Goal: Task Accomplishment & Management: Complete application form

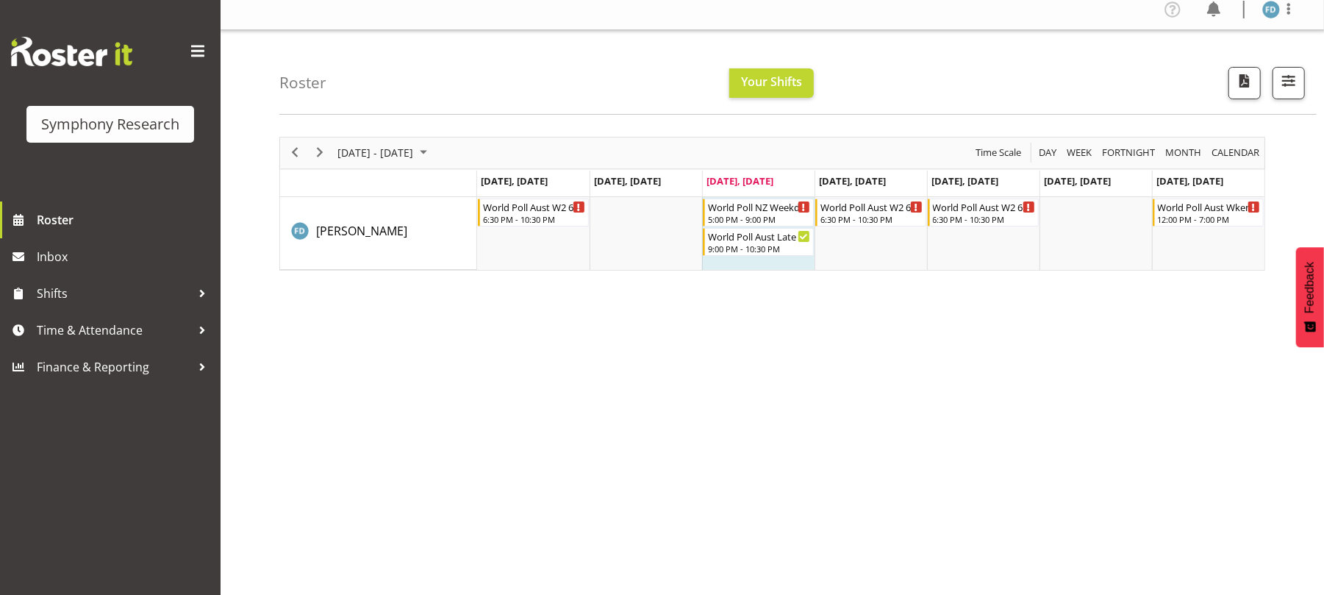
scroll to position [35, 0]
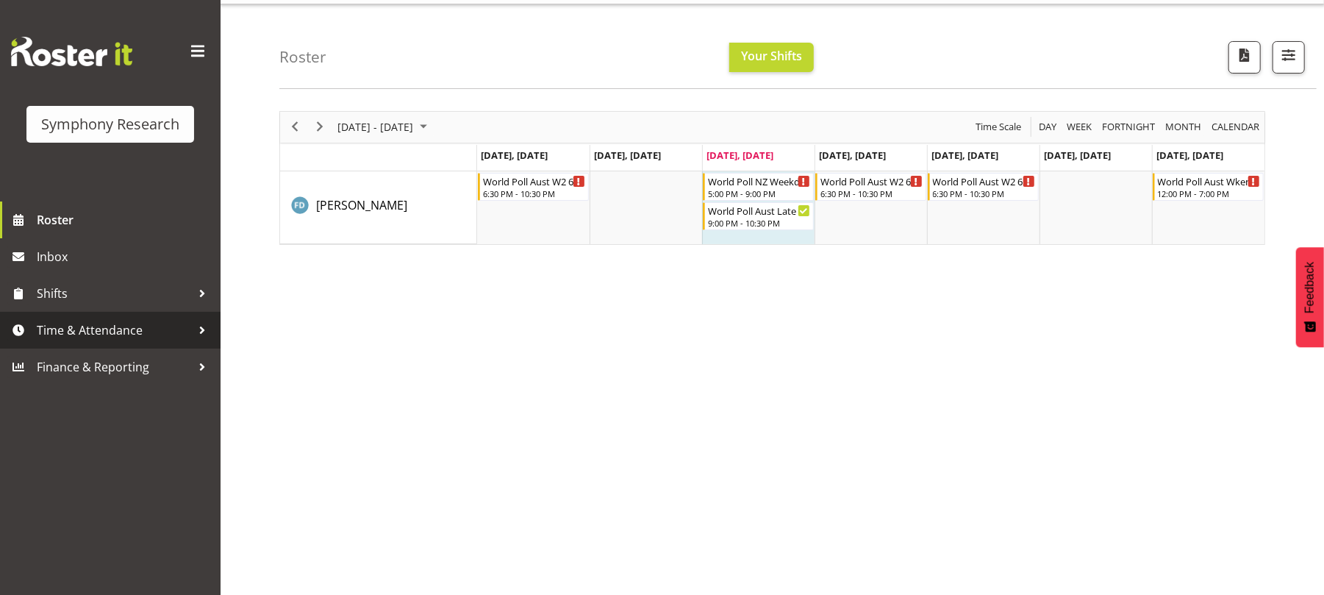
click at [147, 331] on span "Time & Attendance" at bounding box center [114, 330] width 154 height 22
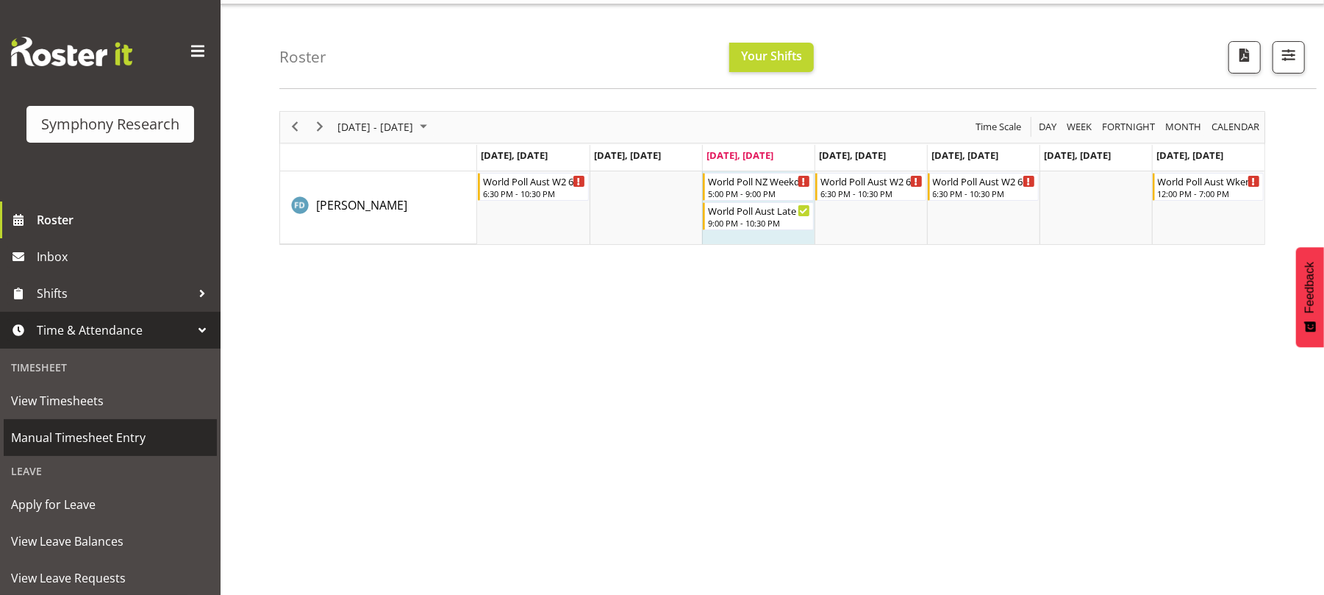
click at [139, 428] on span "Manual Timesheet Entry" at bounding box center [110, 437] width 199 height 22
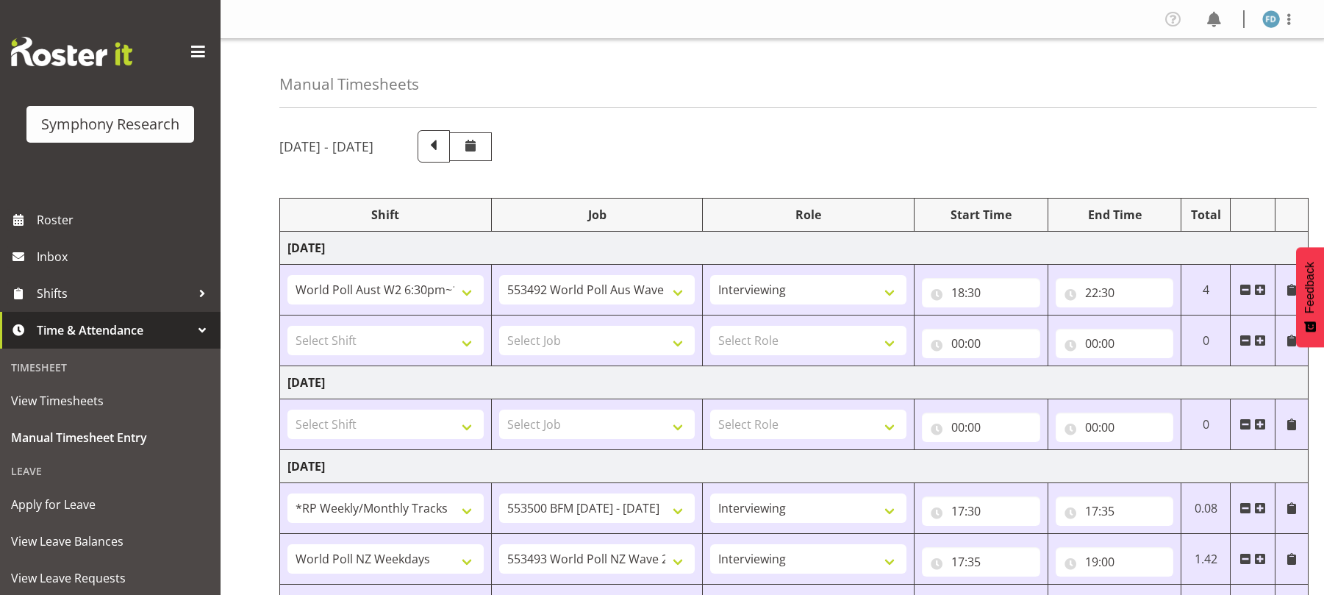
select select "56692"
select select "10499"
select select "47"
select select "2940"
select select "10242"
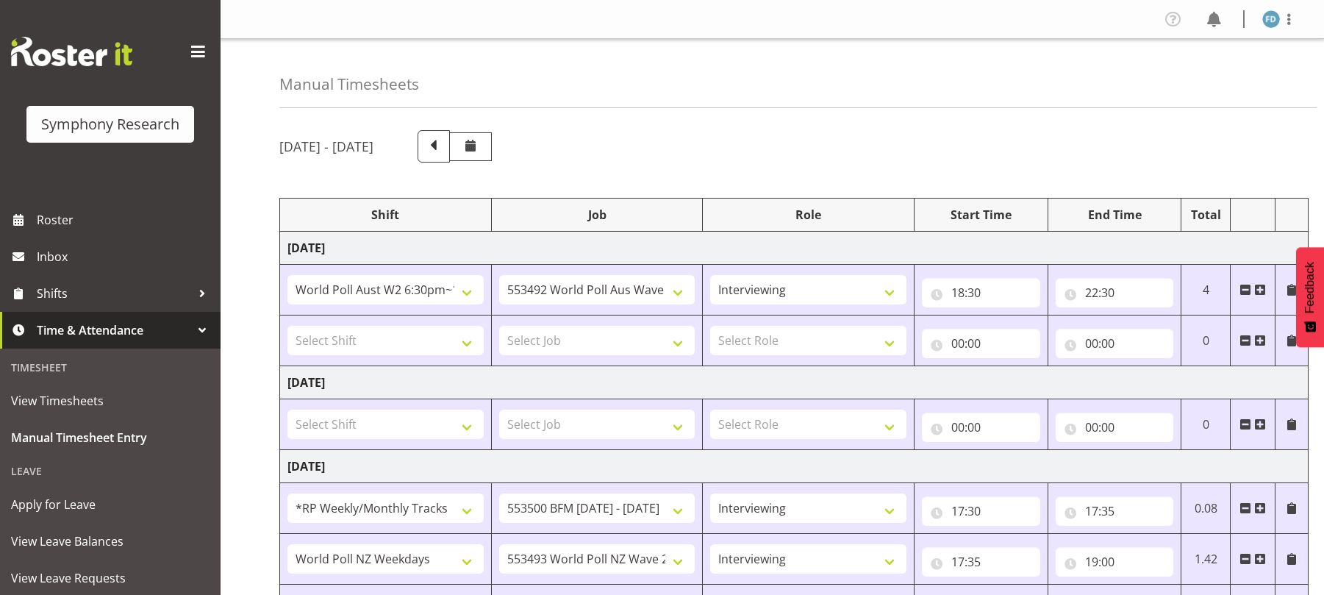
select select "47"
select select "41604"
select select "10527"
select select "47"
select select "2940"
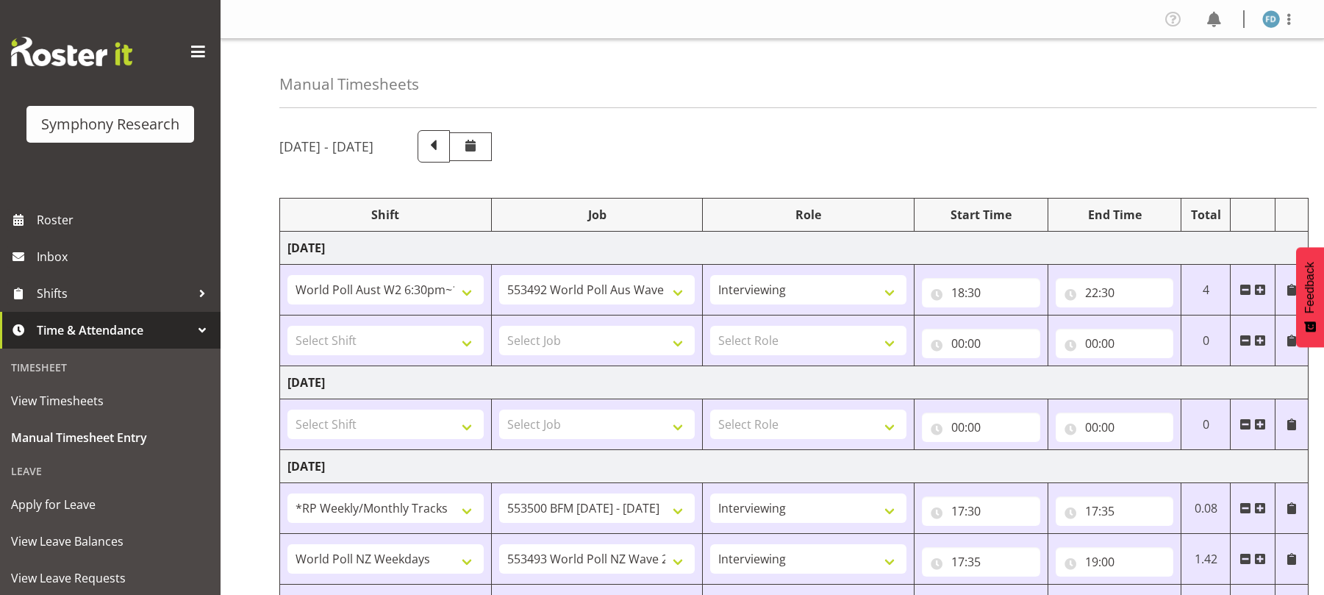
select select "10242"
select select "47"
select select "41604"
select select "10527"
select select "47"
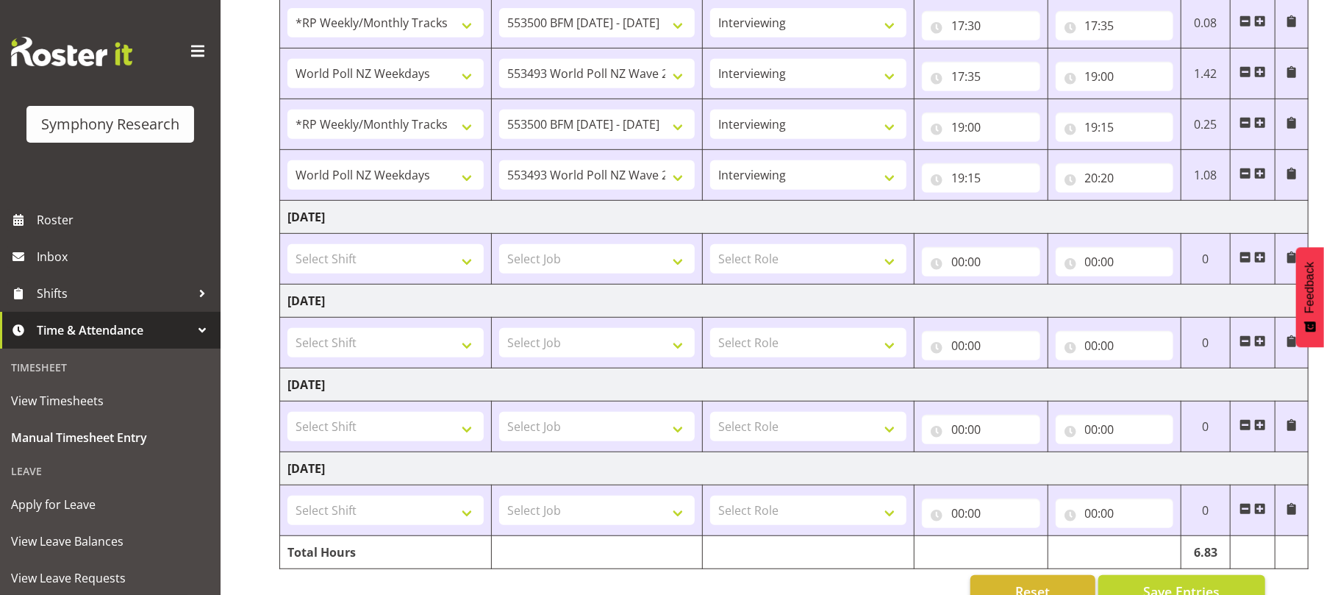
scroll to position [487, 0]
click at [1262, 175] on span at bounding box center [1260, 173] width 12 height 12
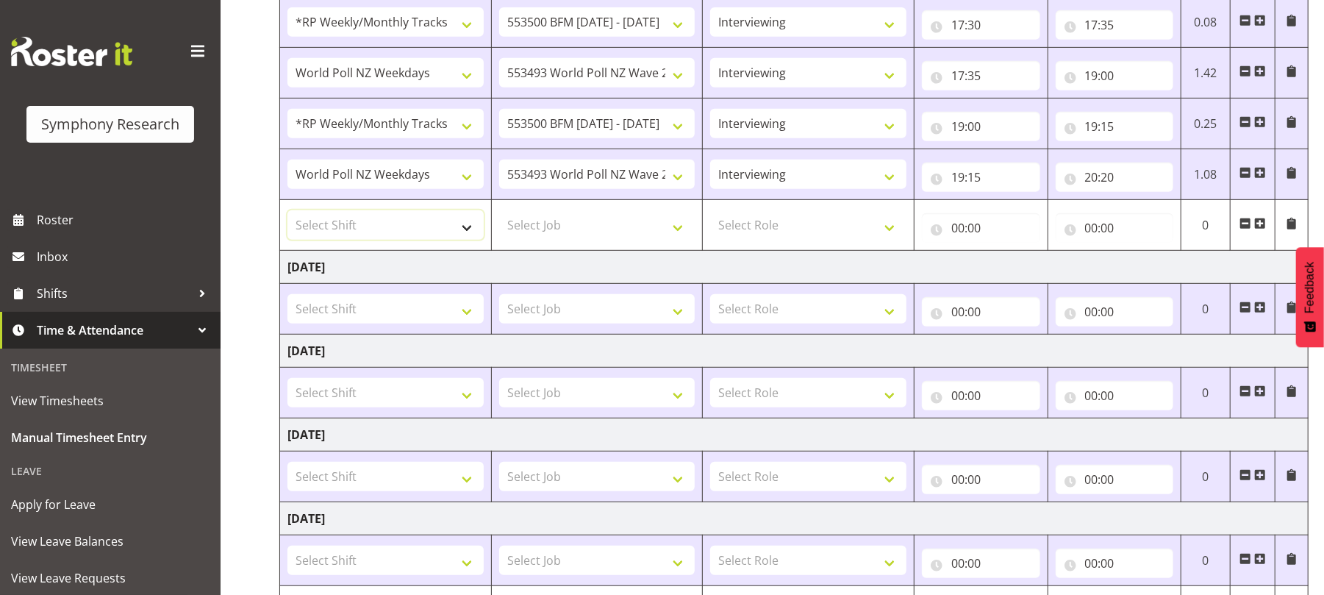
click at [471, 234] on select "Select Shift !!Project Briefing (Job to be assigned) !!Weekend Residential (Ros…" at bounding box center [386, 224] width 196 height 29
select select "56692"
click at [288, 213] on select "Select Shift !!Project Briefing (Job to be assigned) !!Weekend Residential (Ros…" at bounding box center [386, 224] width 196 height 29
click at [678, 232] on select "Select Job 550060 IF Admin 553492 World Poll Aus Wave 2 Main 2025 553493 World …" at bounding box center [597, 224] width 196 height 29
select select "10499"
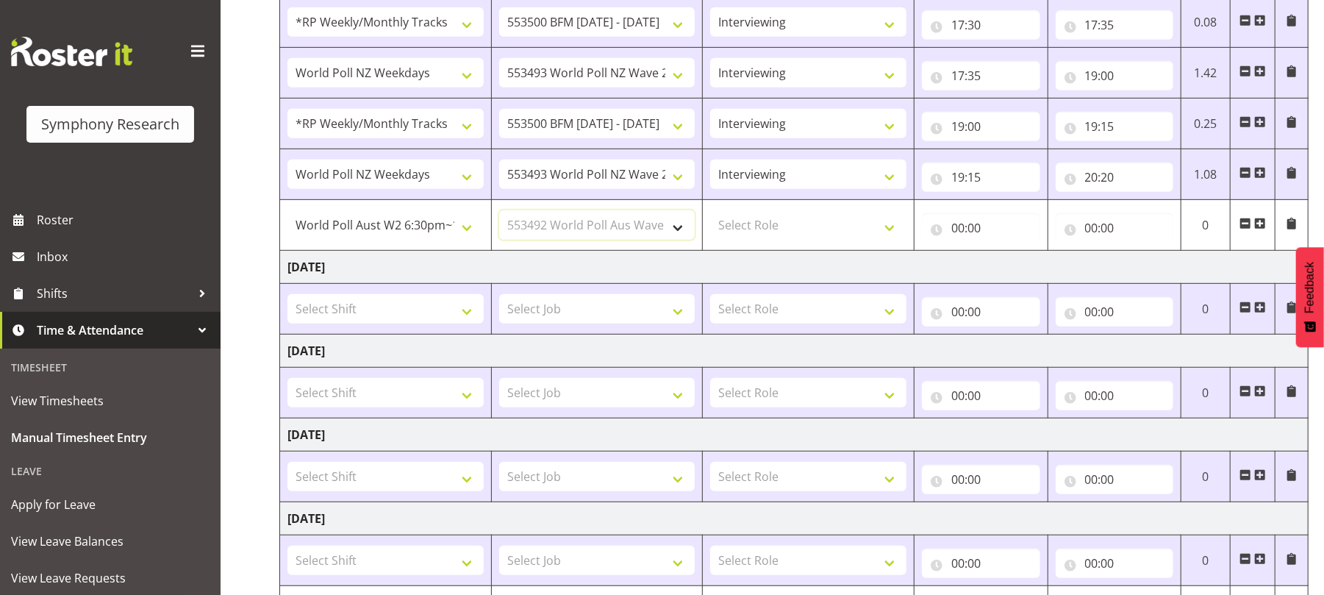
click at [499, 213] on select "Select Job 550060 IF Admin 553492 World Poll Aus Wave 2 Main 2025 553493 World …" at bounding box center [597, 224] width 196 height 29
click at [677, 229] on select "550060 IF Admin 553492 World Poll Aus Wave 2 Main 2025 553493 World Poll NZ Wav…" at bounding box center [597, 224] width 196 height 29
click at [898, 230] on select "Select Role Briefing Interviewing" at bounding box center [808, 224] width 196 height 29
select select "47"
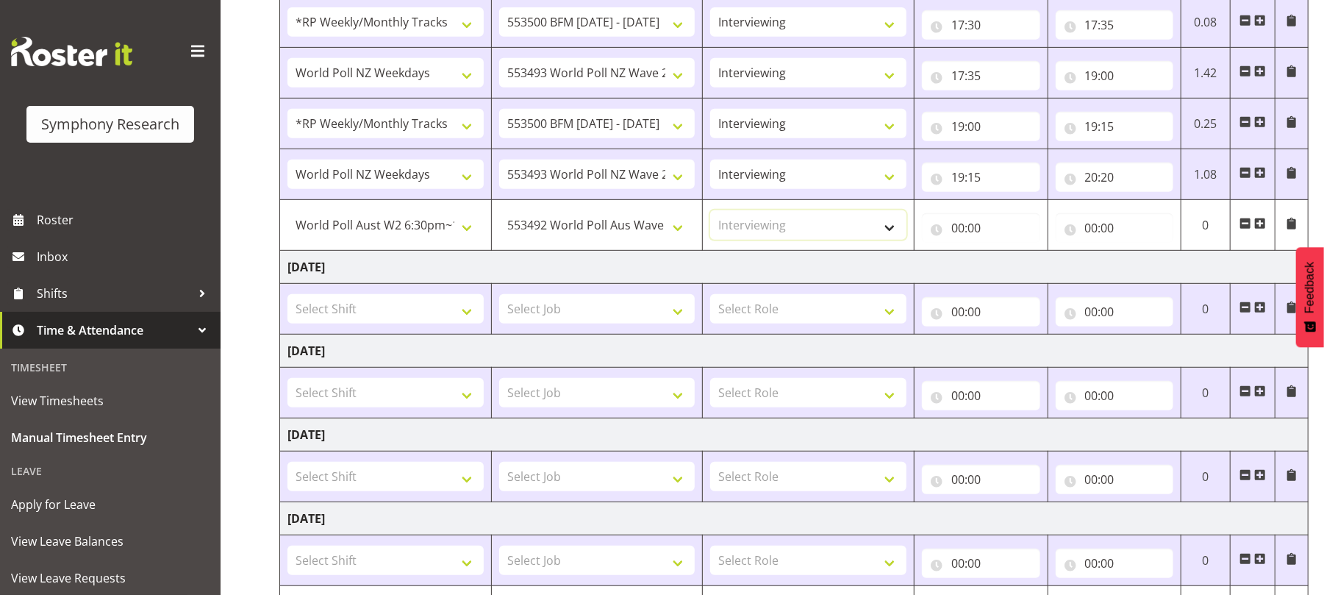
click at [710, 213] on select "Select Role Briefing Interviewing" at bounding box center [808, 224] width 196 height 29
click at [963, 230] on input "00:00" at bounding box center [981, 227] width 118 height 29
click at [1025, 274] on select "00 01 02 03 04 05 06 07 08 09 10 11 12 13 14 15 16 17 18 19 20 21 22 23" at bounding box center [1022, 265] width 33 height 29
select select "20"
click at [1006, 254] on select "00 01 02 03 04 05 06 07 08 09 10 11 12 13 14 15 16 17 18 19 20 21 22 23" at bounding box center [1022, 265] width 33 height 29
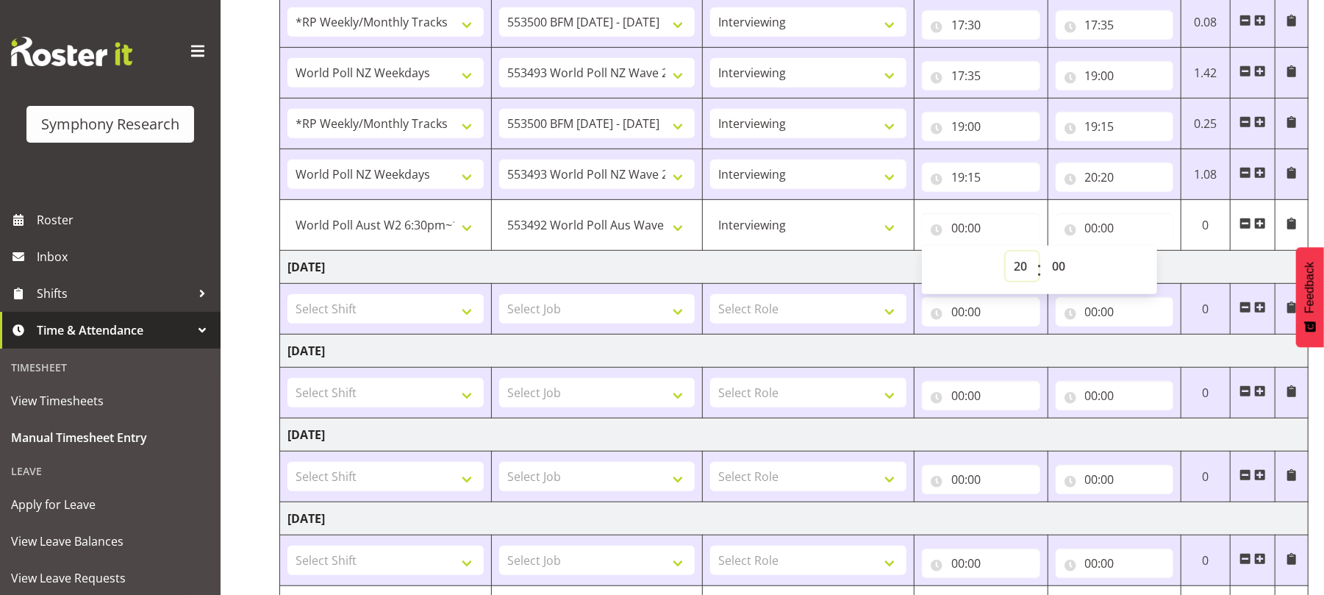
type input "20:00"
click at [1051, 265] on select "00 01 02 03 04 05 06 07 08 09 10 11 12 13 14 15 16 17 18 19 20 21 22 23 24 25 2…" at bounding box center [1060, 265] width 33 height 29
select select "20"
click at [1044, 254] on select "00 01 02 03 04 05 06 07 08 09 10 11 12 13 14 15 16 17 18 19 20 21 22 23 24 25 2…" at bounding box center [1060, 265] width 33 height 29
type input "20:20"
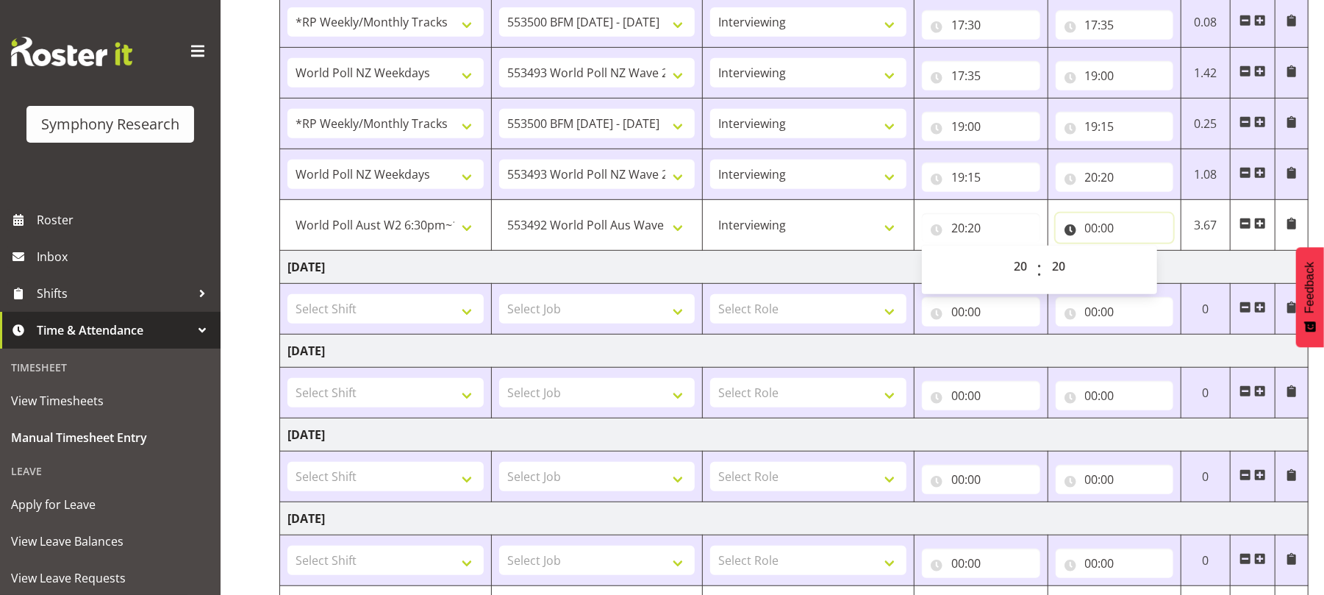
click at [1081, 228] on input "00:00" at bounding box center [1115, 227] width 118 height 29
click at [1152, 269] on select "00 01 02 03 04 05 06 07 08 09 10 11 12 13 14 15 16 17 18 19 20 21 22 23" at bounding box center [1156, 265] width 33 height 29
select select "20"
click at [1140, 254] on select "00 01 02 03 04 05 06 07 08 09 10 11 12 13 14 15 16 17 18 19 20 21 22 23" at bounding box center [1156, 265] width 33 height 29
type input "20:00"
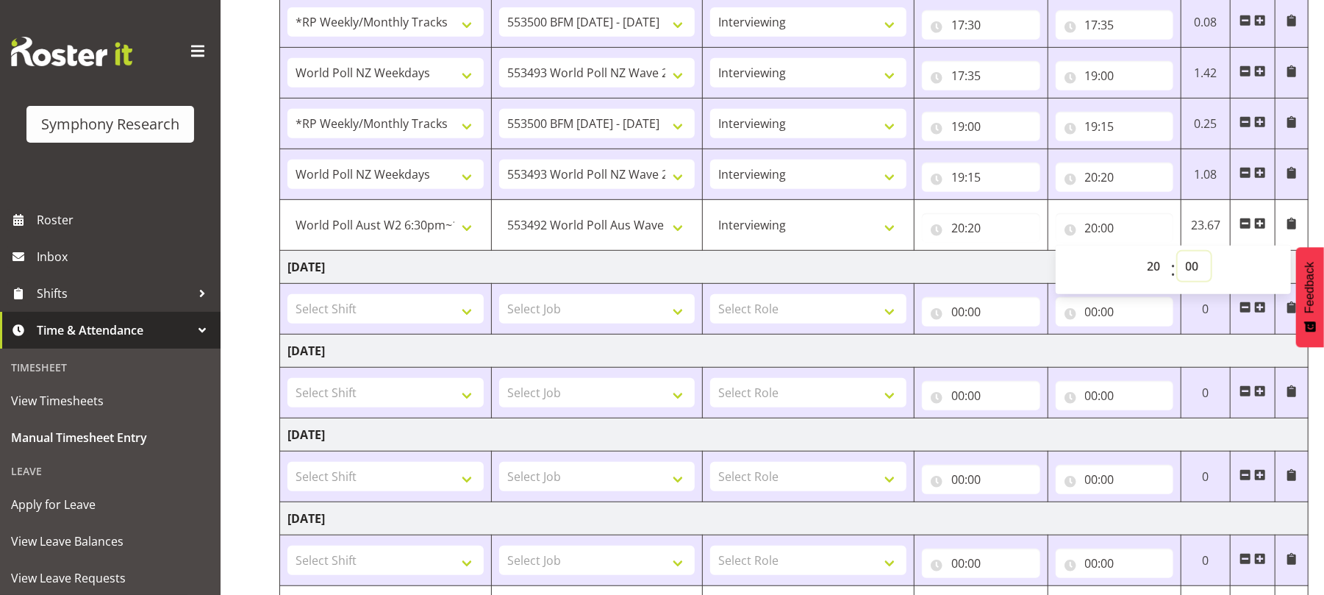
click at [1190, 263] on select "00 01 02 03 04 05 06 07 08 09 10 11 12 13 14 15 16 17 18 19 20 21 22 23 24 25 2…" at bounding box center [1194, 265] width 33 height 29
select select "55"
click at [1178, 254] on select "00 01 02 03 04 05 06 07 08 09 10 11 12 13 14 15 16 17 18 19 20 21 22 23 24 25 2…" at bounding box center [1194, 265] width 33 height 29
type input "20:55"
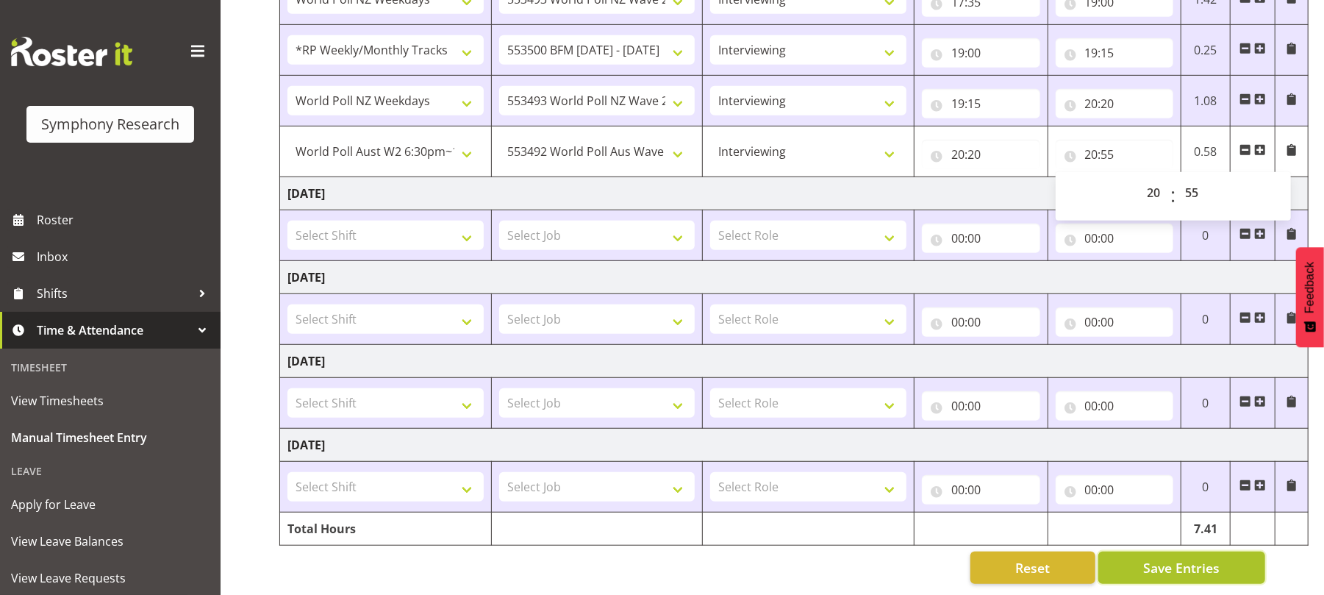
click at [1177, 558] on span "Save Entries" at bounding box center [1181, 567] width 76 height 19
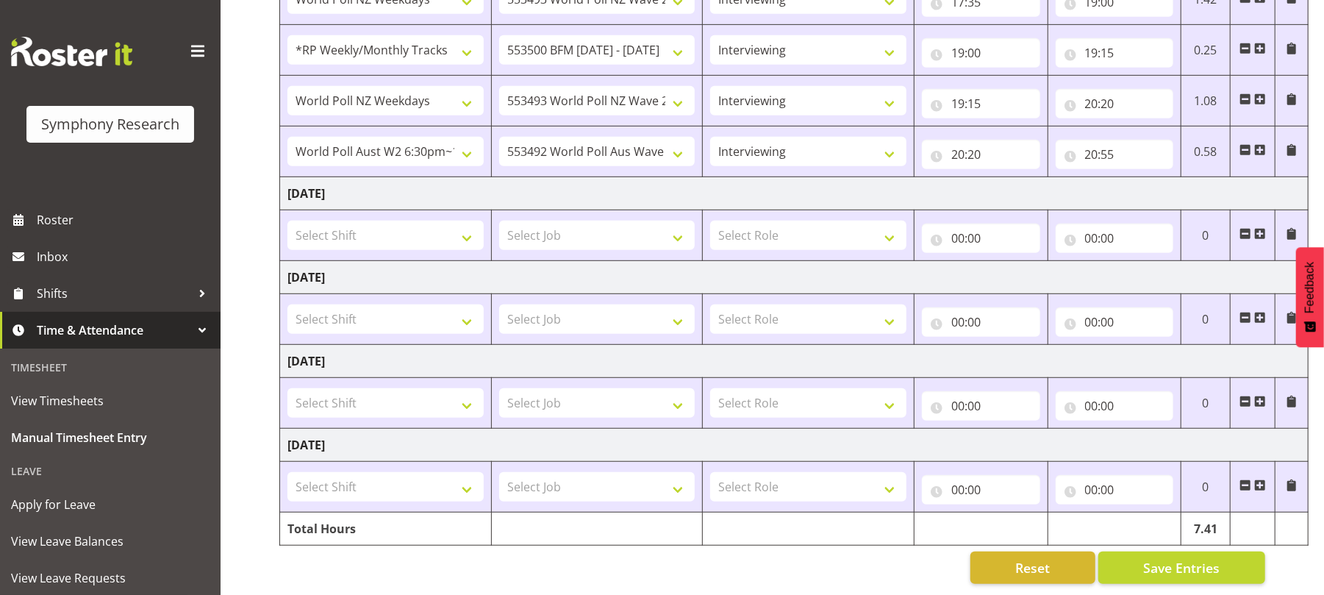
click at [1260, 144] on span at bounding box center [1260, 150] width 12 height 12
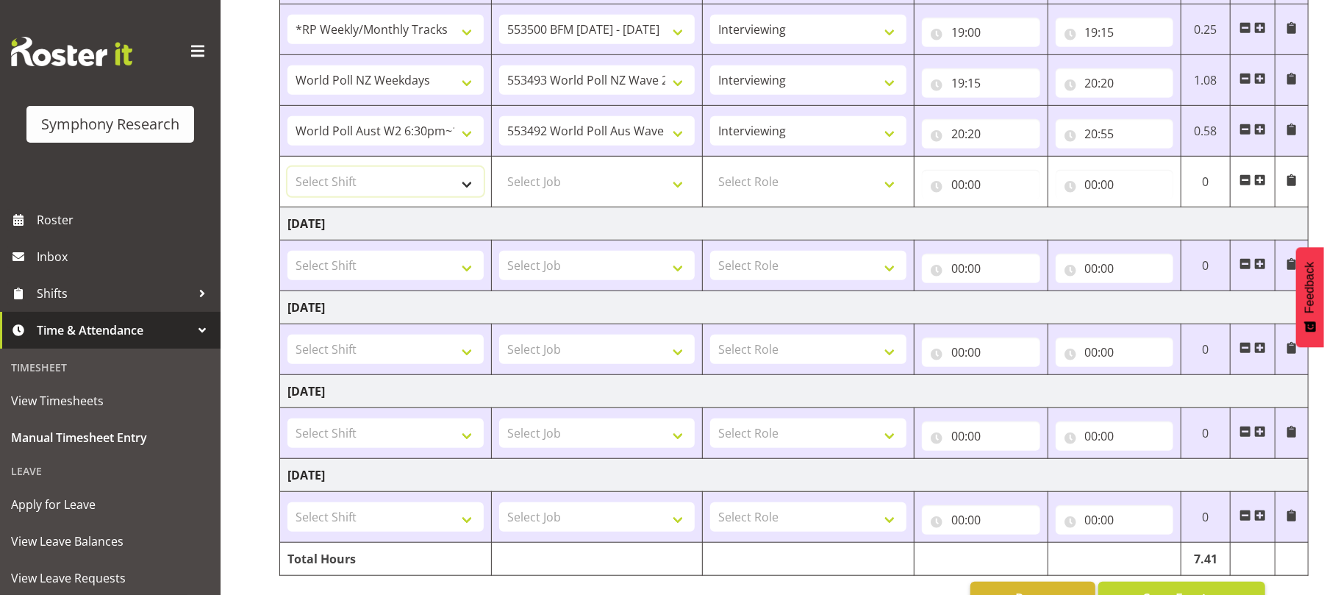
click at [468, 188] on select "Select Shift !!Project Briefing (Job to be assigned) !!Weekend Residential (Ros…" at bounding box center [386, 181] width 196 height 29
select select "56692"
click at [288, 171] on select "Select Shift !!Project Briefing (Job to be assigned) !!Weekend Residential (Ros…" at bounding box center [386, 181] width 196 height 29
click at [678, 194] on select "Select Job 550060 IF Admin 553492 World Poll Aus Wave 2 Main 2025 553493 World …" at bounding box center [597, 181] width 196 height 29
select select "10499"
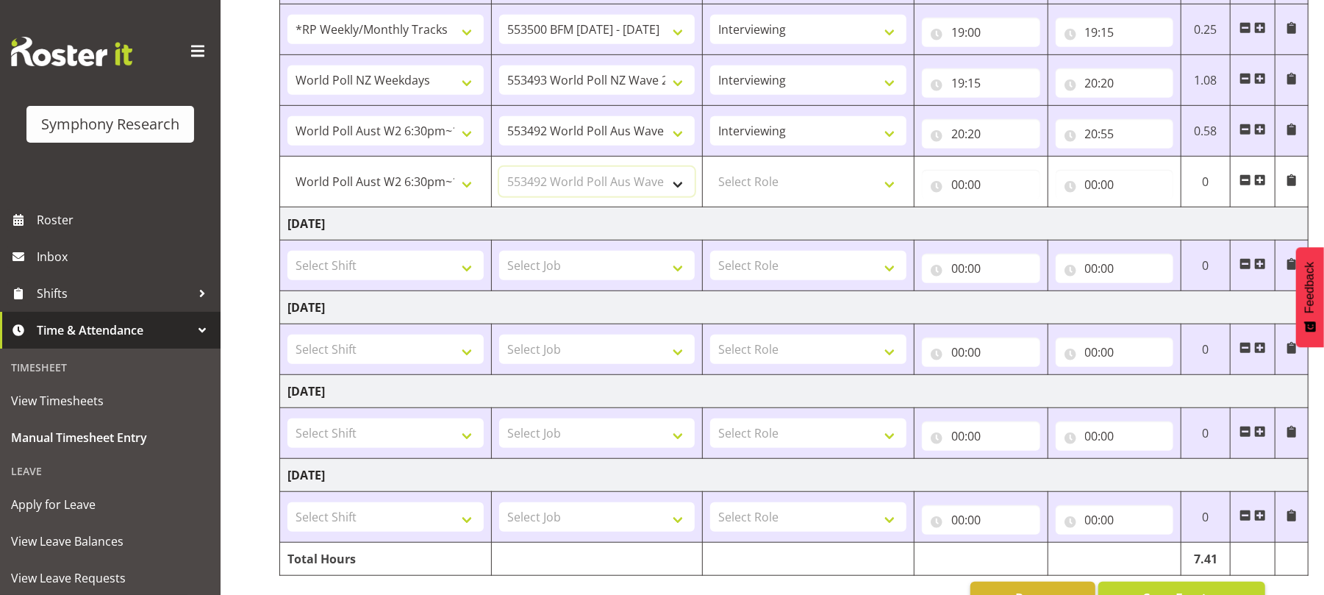
click at [499, 171] on select "Select Job 550060 IF Admin 553492 World Poll Aus Wave 2 Main 2025 553493 World …" at bounding box center [597, 181] width 196 height 29
click at [892, 188] on select "Select Role Briefing Interviewing" at bounding box center [808, 181] width 196 height 29
select select "47"
click at [710, 171] on select "Select Role Briefing Interviewing" at bounding box center [808, 181] width 196 height 29
click at [960, 189] on input "00:00" at bounding box center [981, 184] width 118 height 29
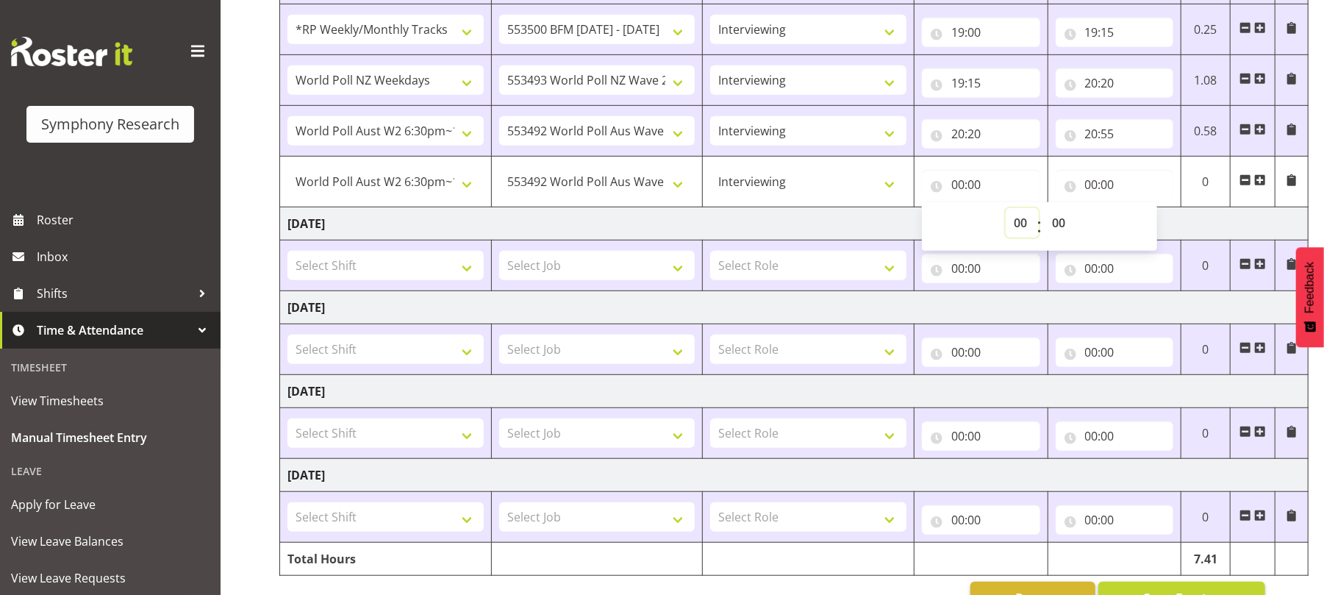
click at [1021, 227] on select "00 01 02 03 04 05 06 07 08 09 10 11 12 13 14 15 16 17 18 19 20 21 22 23" at bounding box center [1022, 222] width 33 height 29
select select "20"
click at [1006, 212] on select "00 01 02 03 04 05 06 07 08 09 10 11 12 13 14 15 16 17 18 19 20 21 22 23" at bounding box center [1022, 222] width 33 height 29
type input "20:00"
click at [1018, 230] on select "00 01 02 03 04 05 06 07 08 09 10 11 12 13 14 15 16 17 18 19 20 21 22 23" at bounding box center [1022, 222] width 33 height 29
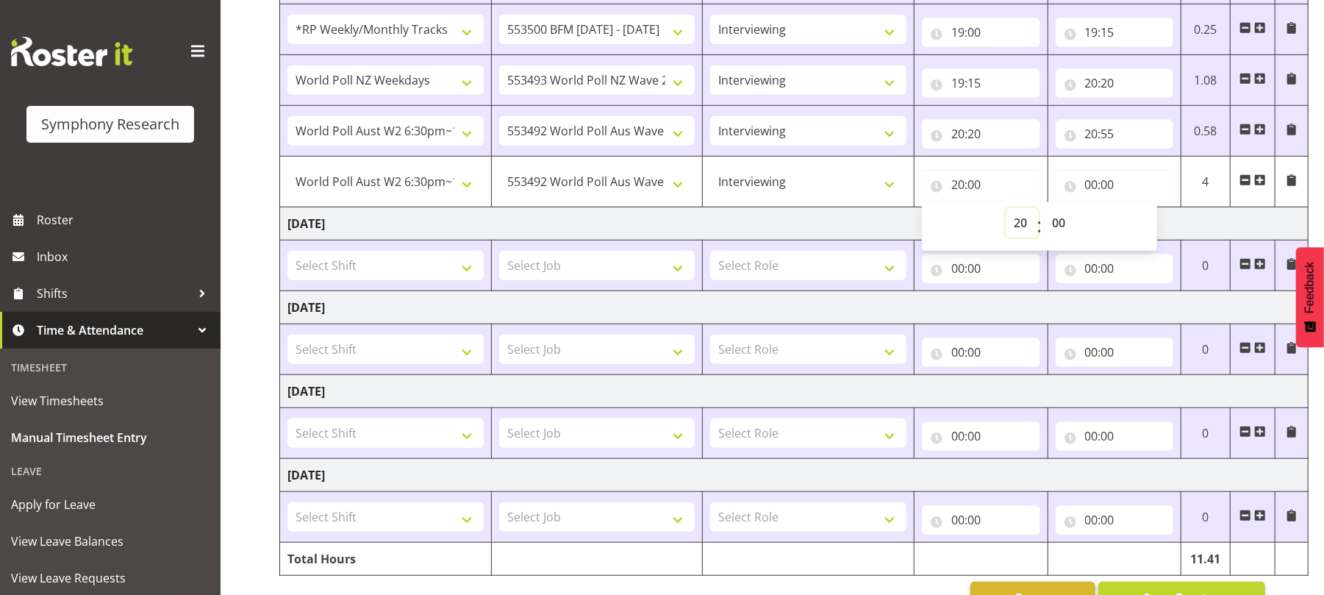
select select "21"
click at [1006, 212] on select "00 01 02 03 04 05 06 07 08 09 10 11 12 13 14 15 16 17 18 19 20 21 22 23" at bounding box center [1022, 222] width 33 height 29
type input "21:00"
click at [1060, 229] on select "00 01 02 03 04 05 06 07 08 09 10 11 12 13 14 15 16 17 18 19 20 21 22 23 24 25 2…" at bounding box center [1060, 222] width 33 height 29
select select "25"
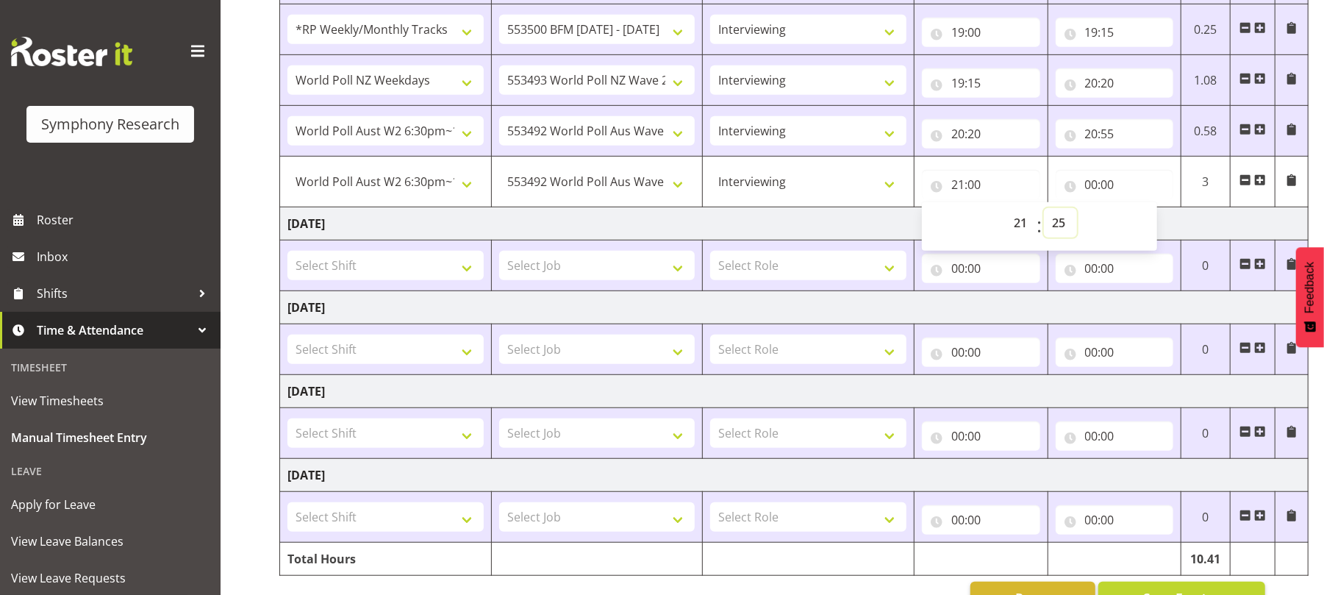
click at [1044, 212] on select "00 01 02 03 04 05 06 07 08 09 10 11 12 13 14 15 16 17 18 19 20 21 22 23 24 25 2…" at bounding box center [1060, 222] width 33 height 29
type input "21:25"
click at [1092, 190] on input "00:00" at bounding box center [1115, 184] width 118 height 29
click at [1157, 224] on select "00 01 02 03 04 05 06 07 08 09 10 11 12 13 14 15 16 17 18 19 20 21 22 23" at bounding box center [1156, 222] width 33 height 29
select select "22"
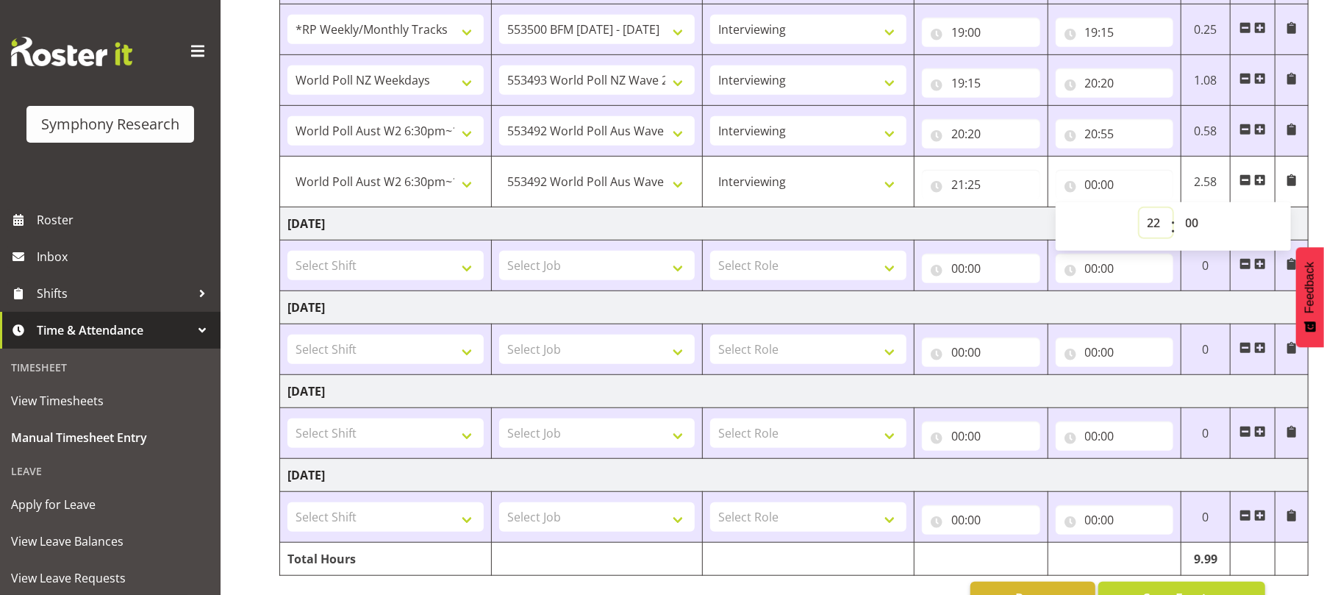
click at [1140, 212] on select "00 01 02 03 04 05 06 07 08 09 10 11 12 13 14 15 16 17 18 19 20 21 22 23" at bounding box center [1156, 222] width 33 height 29
type input "22:00"
click at [1192, 221] on select "00 01 02 03 04 05 06 07 08 09 10 11 12 13 14 15 16 17 18 19 20 21 22 23 24 25 2…" at bounding box center [1194, 222] width 33 height 29
select select "30"
click at [1178, 212] on select "00 01 02 03 04 05 06 07 08 09 10 11 12 13 14 15 16 17 18 19 20 21 22 23 24 25 2…" at bounding box center [1194, 222] width 33 height 29
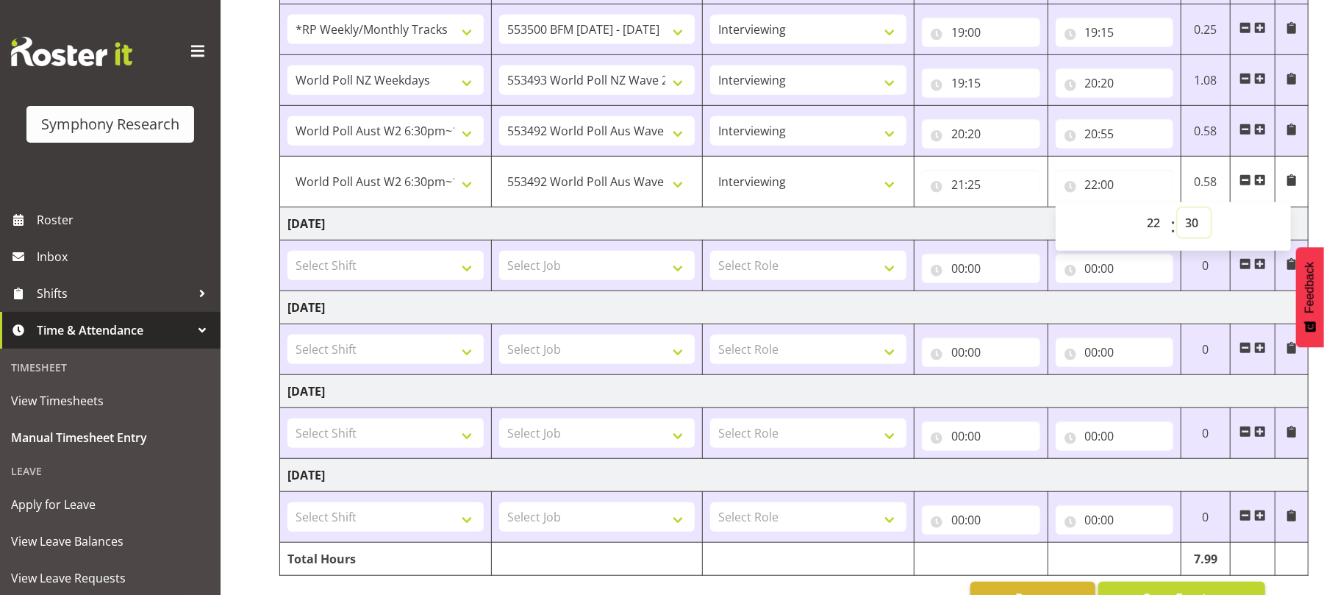
type input "22:30"
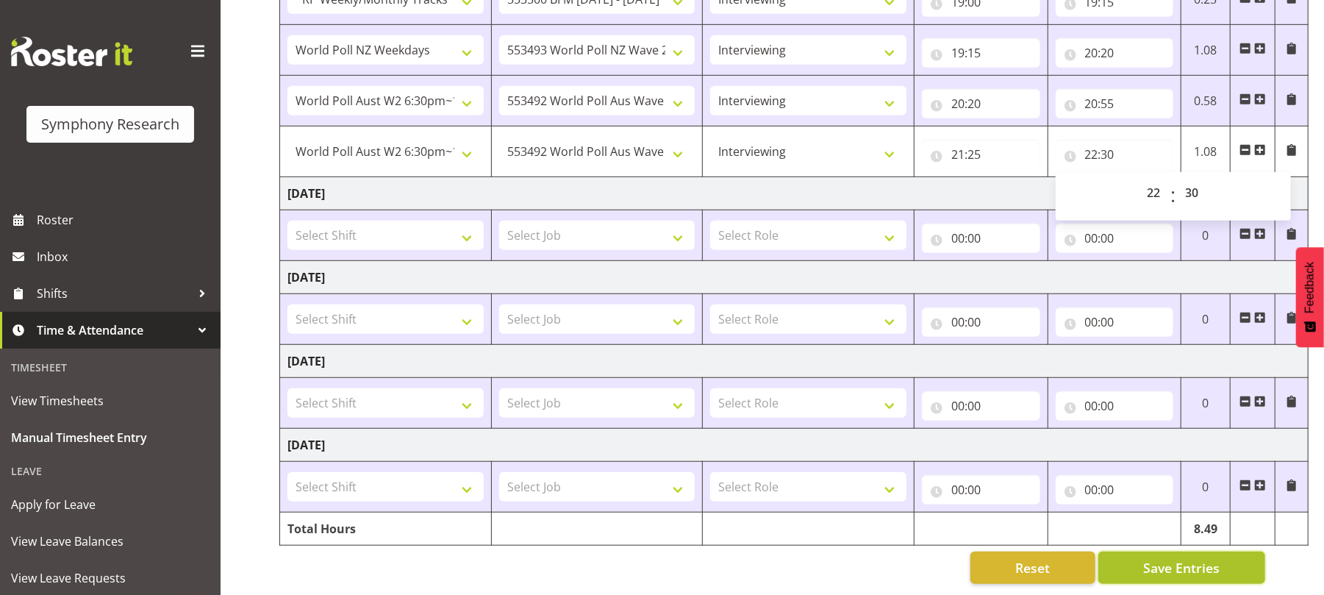
click at [1178, 558] on span "Save Entries" at bounding box center [1181, 567] width 76 height 19
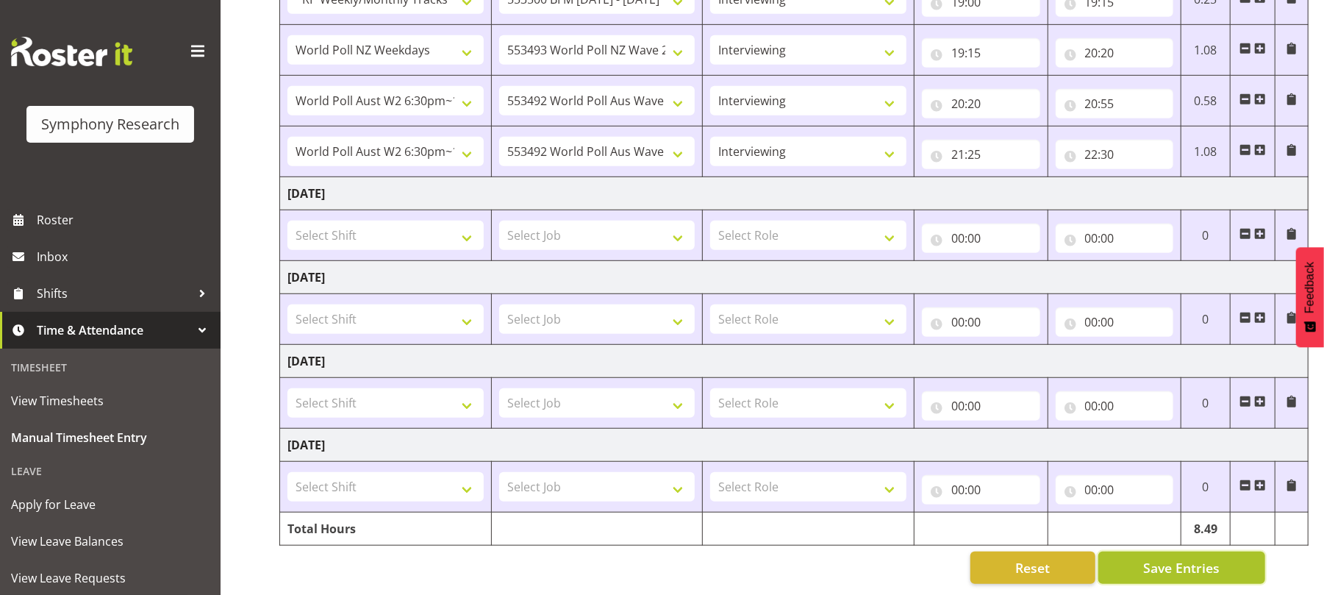
click at [1178, 558] on span "Save Entries" at bounding box center [1181, 567] width 76 height 19
click at [1168, 558] on span "Save Entries" at bounding box center [1181, 567] width 76 height 19
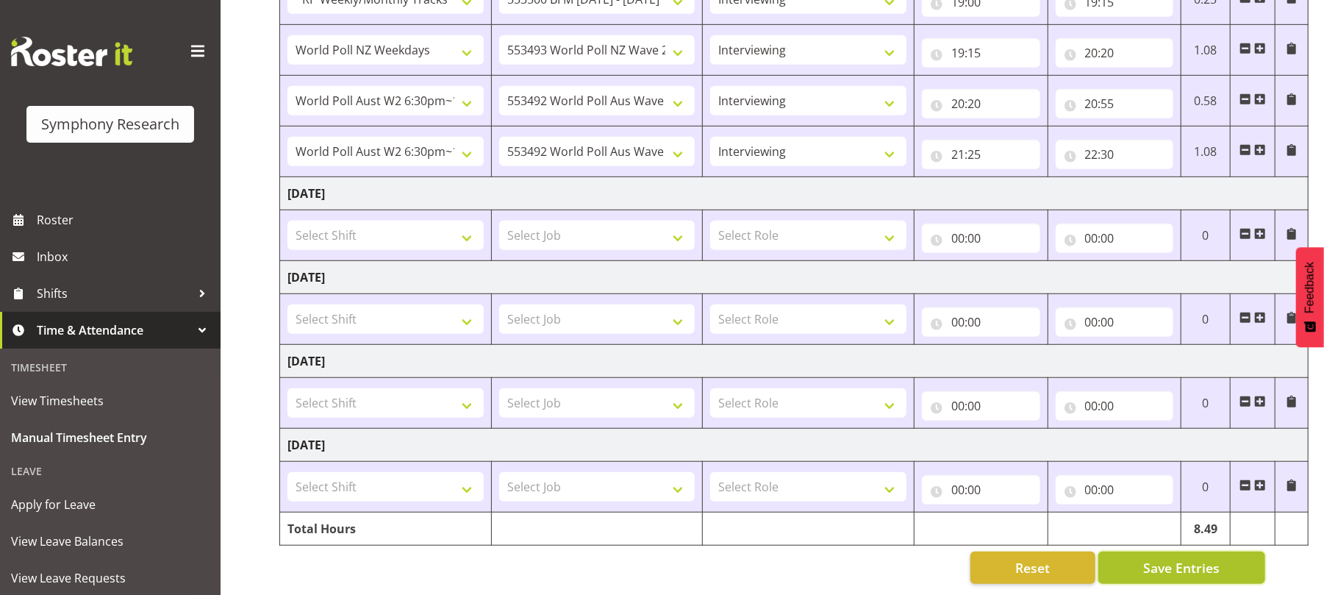
click at [1168, 558] on span "Save Entries" at bounding box center [1181, 567] width 76 height 19
click at [1154, 558] on span "Save Entries" at bounding box center [1181, 567] width 76 height 19
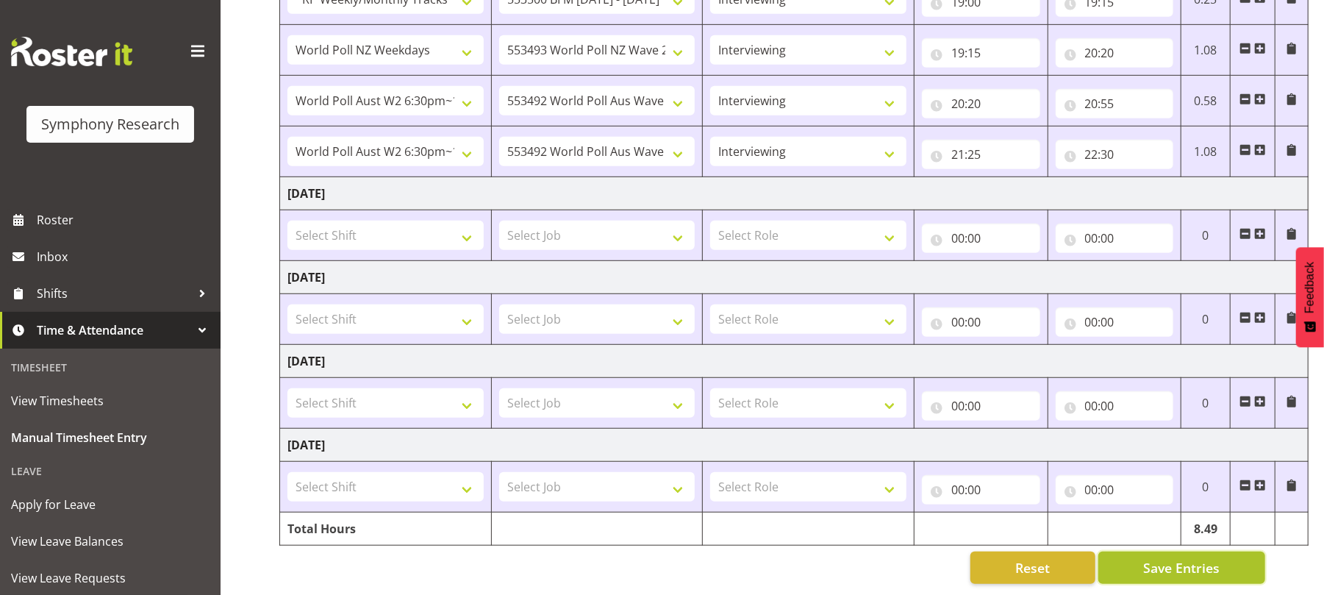
click at [1154, 558] on span "Save Entries" at bounding box center [1181, 567] width 76 height 19
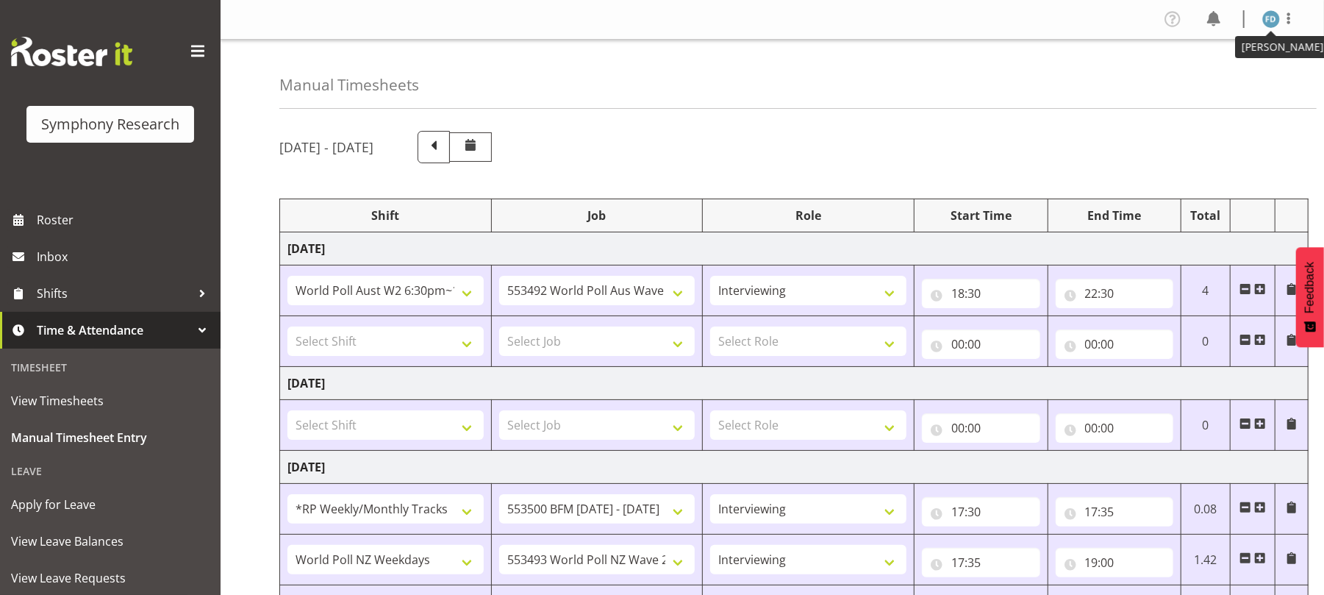
click at [1272, 21] on img at bounding box center [1272, 19] width 18 height 18
click at [1207, 76] on link "Log Out" at bounding box center [1227, 77] width 141 height 26
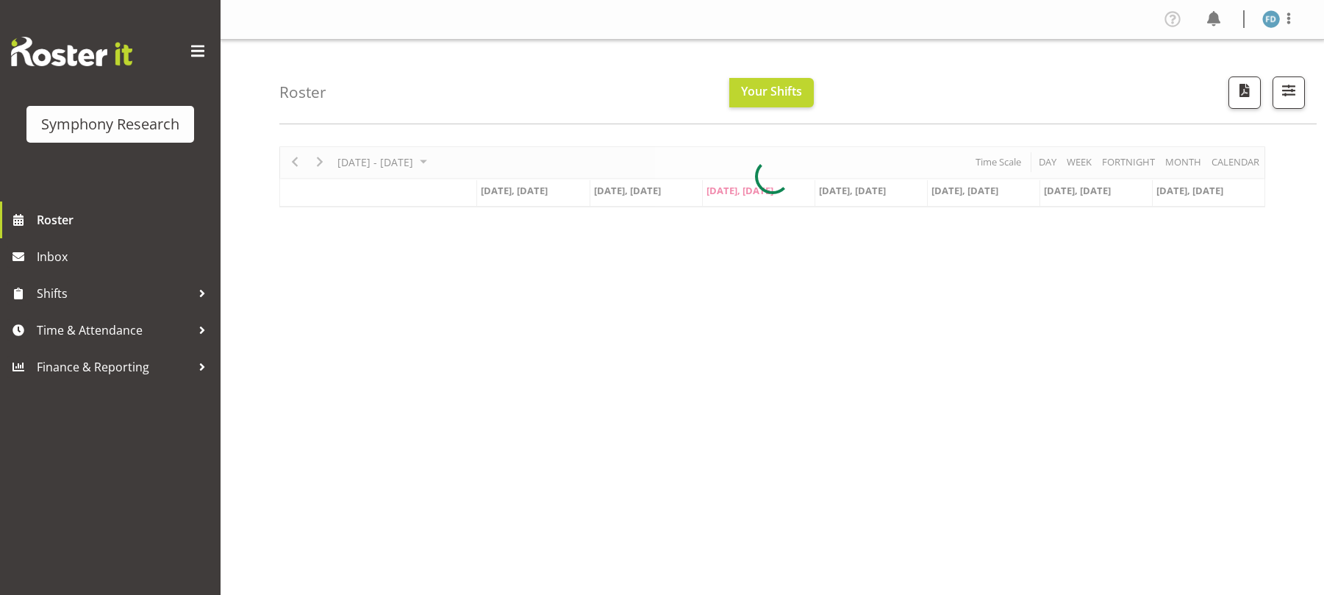
scroll to position [12, 0]
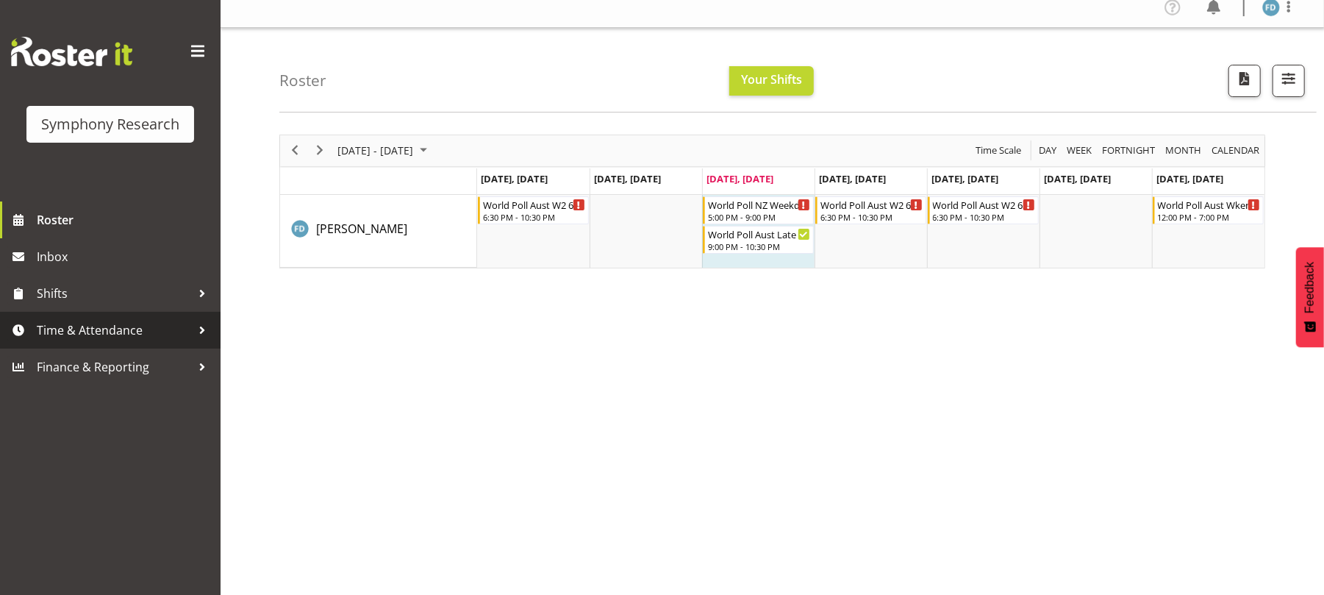
click at [148, 324] on span "Time & Attendance" at bounding box center [114, 330] width 154 height 22
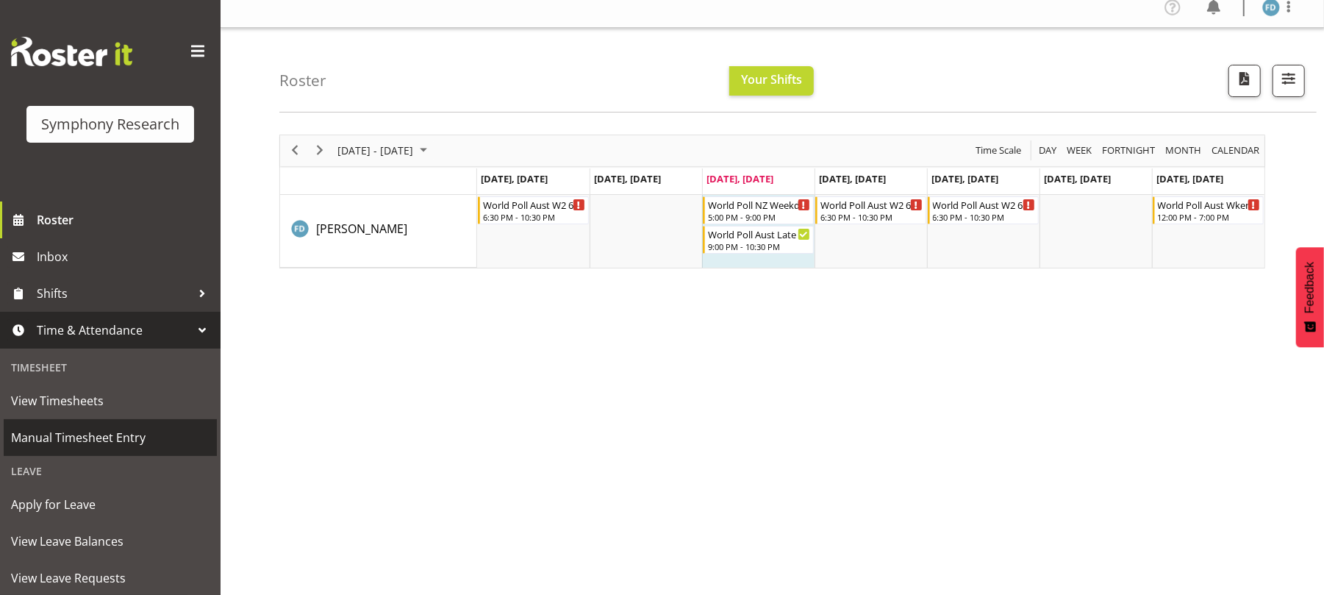
click at [137, 440] on span "Manual Timesheet Entry" at bounding box center [110, 437] width 199 height 22
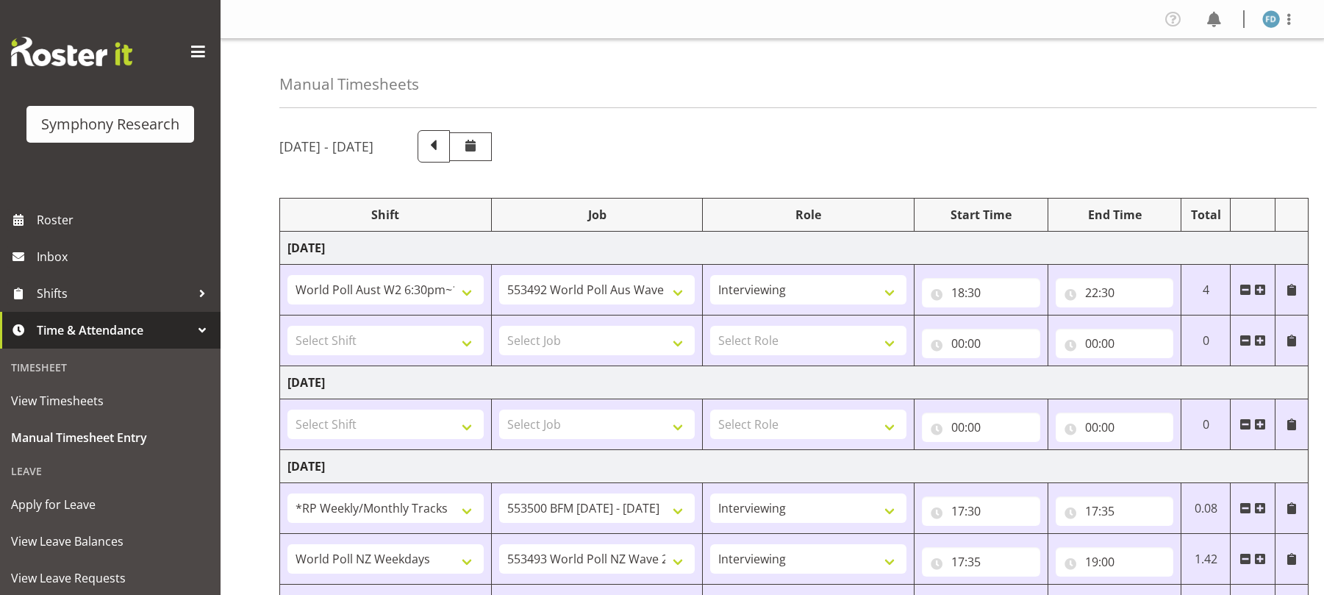
select select "56692"
select select "10499"
select select "47"
select select "2940"
select select "10242"
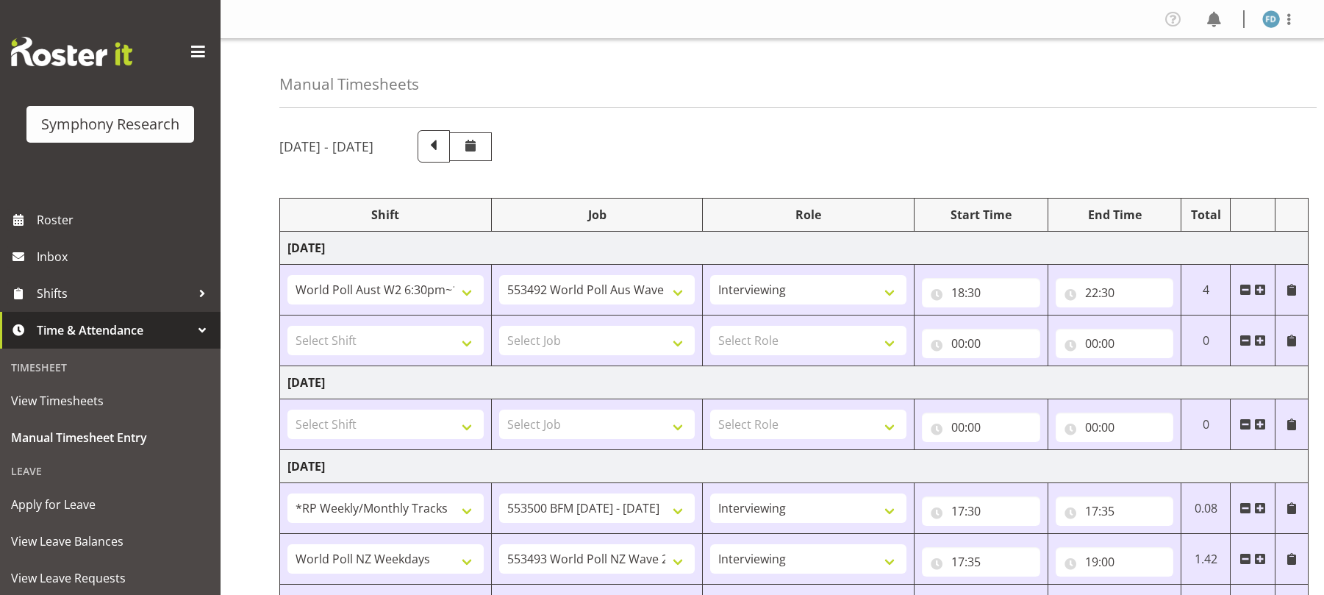
select select "47"
select select "41604"
select select "10527"
select select "47"
select select "2940"
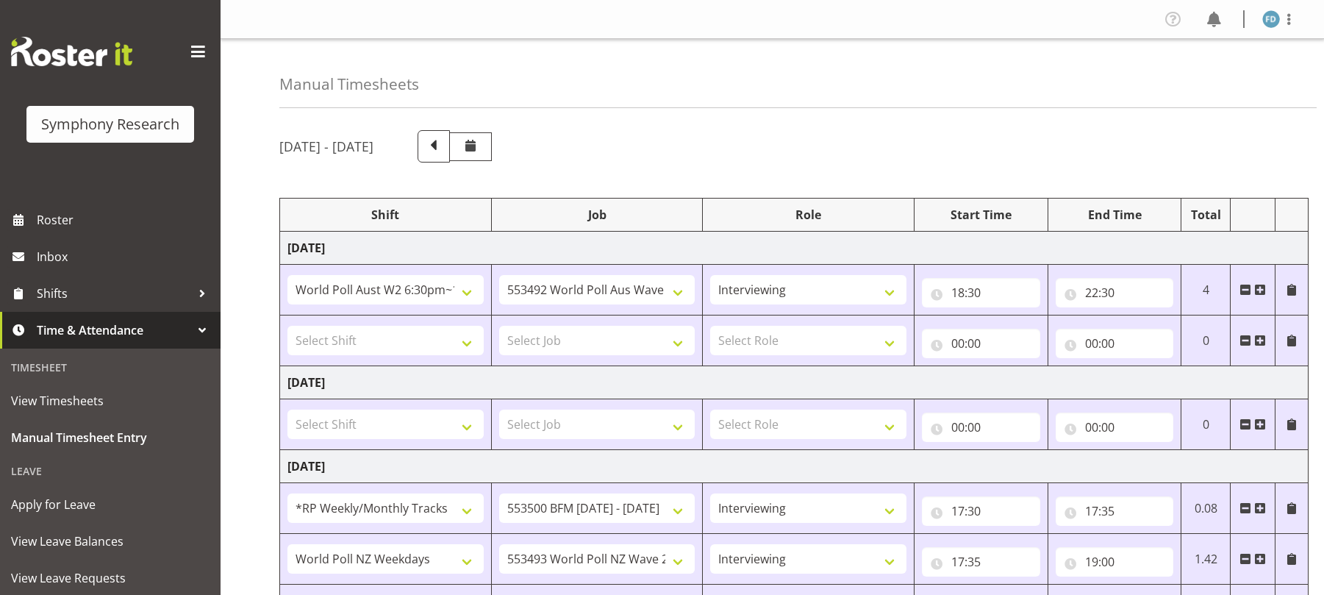
select select "10242"
select select "47"
select select "41604"
select select "10527"
select select "47"
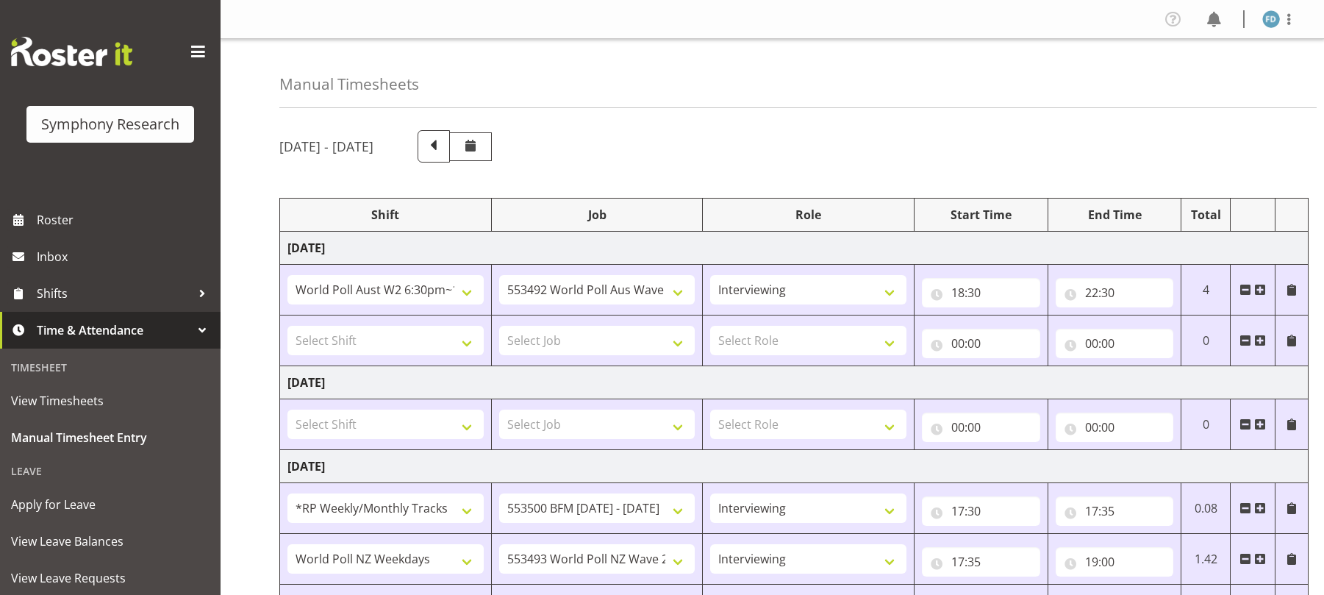
select select "56692"
select select "10499"
select select "47"
select select "56692"
select select "10499"
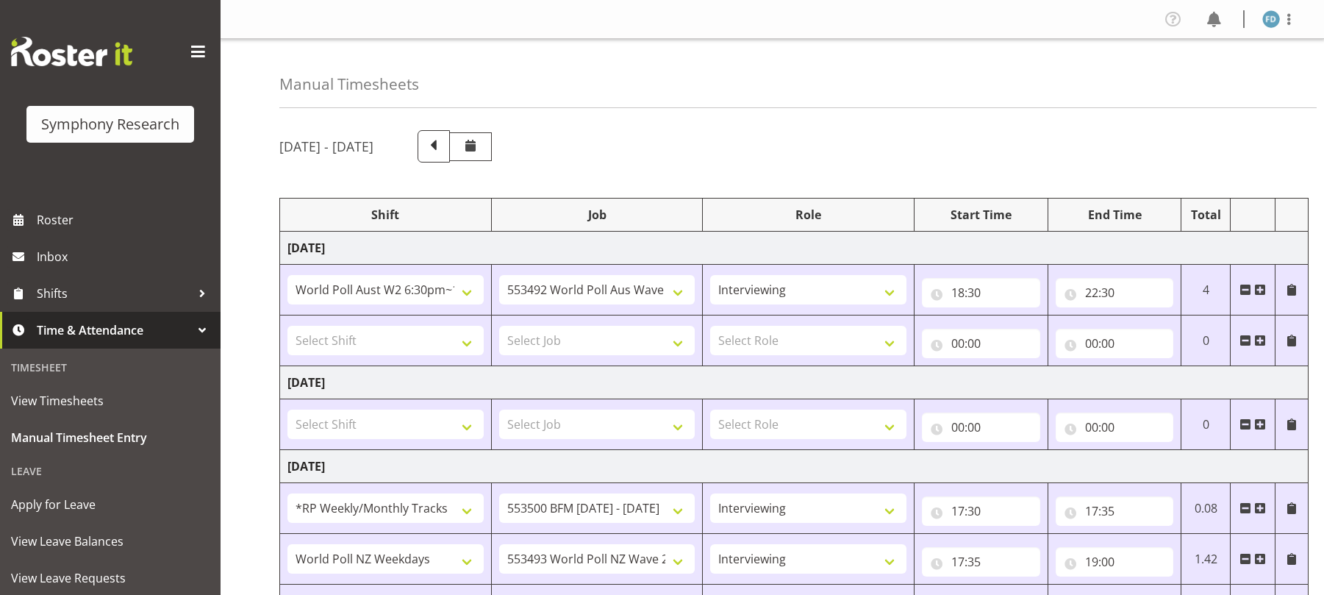
select select "47"
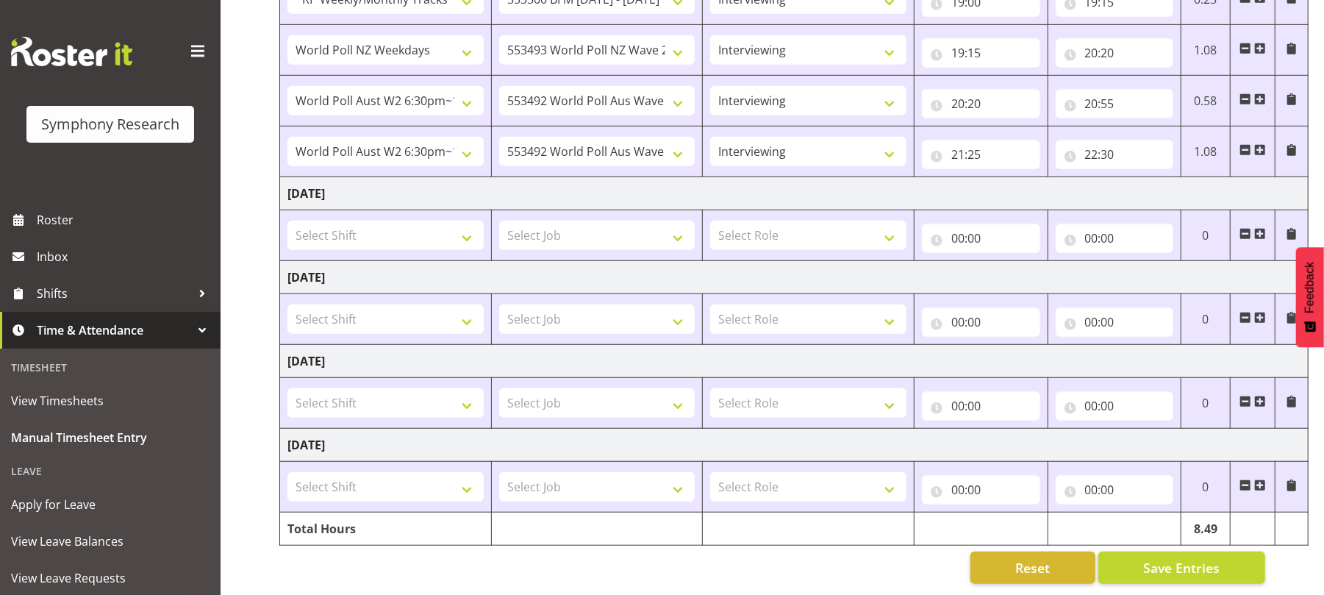
scroll to position [632, 0]
click at [1190, 559] on span "Save Entries" at bounding box center [1181, 567] width 76 height 19
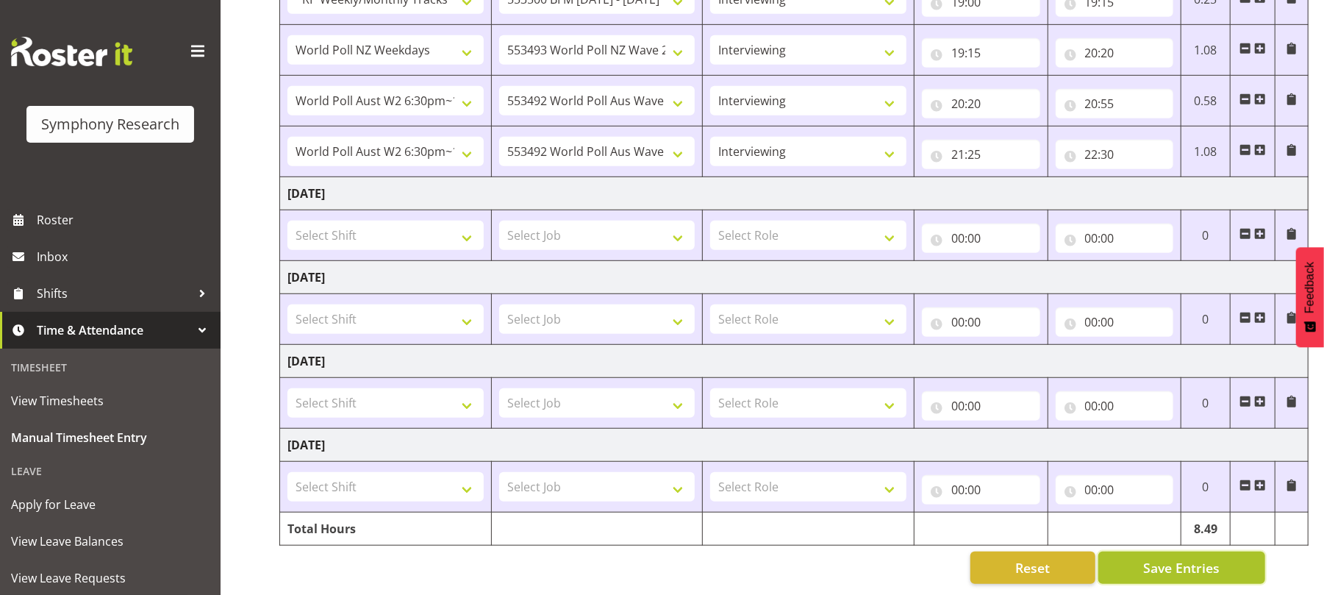
click at [1190, 559] on span "Save Entries" at bounding box center [1181, 567] width 76 height 19
click at [1188, 560] on span "Save Entries" at bounding box center [1181, 567] width 76 height 19
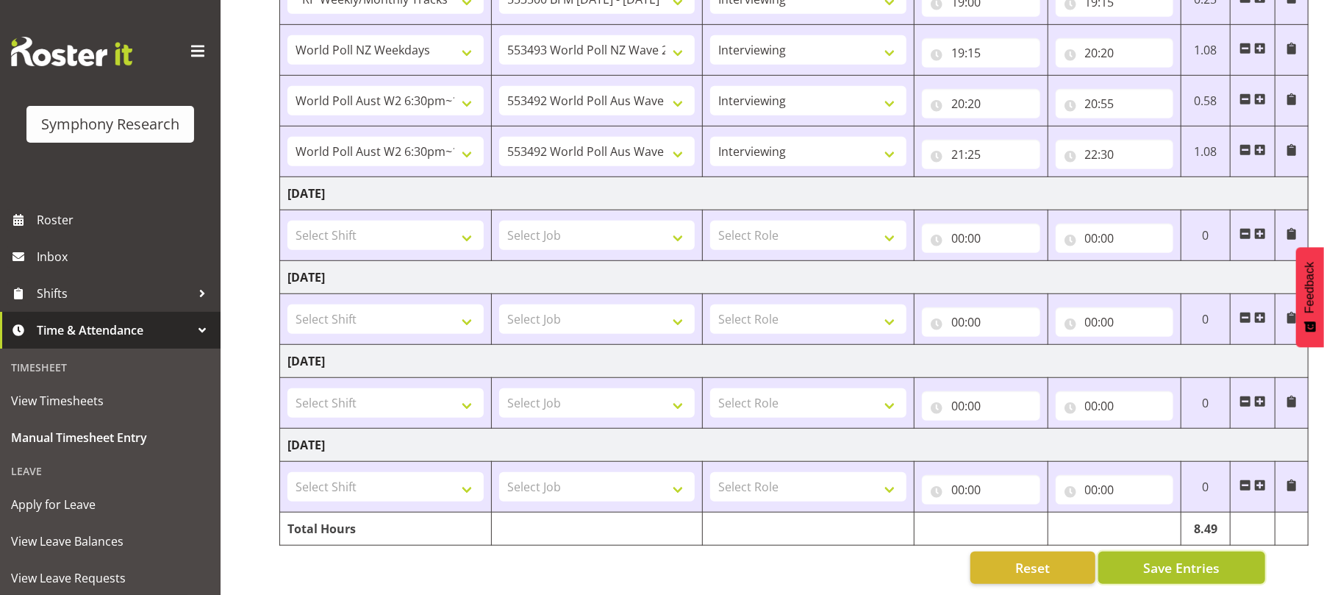
click at [1188, 560] on span "Save Entries" at bounding box center [1181, 567] width 76 height 19
click at [1163, 558] on span "Save Entries" at bounding box center [1181, 567] width 76 height 19
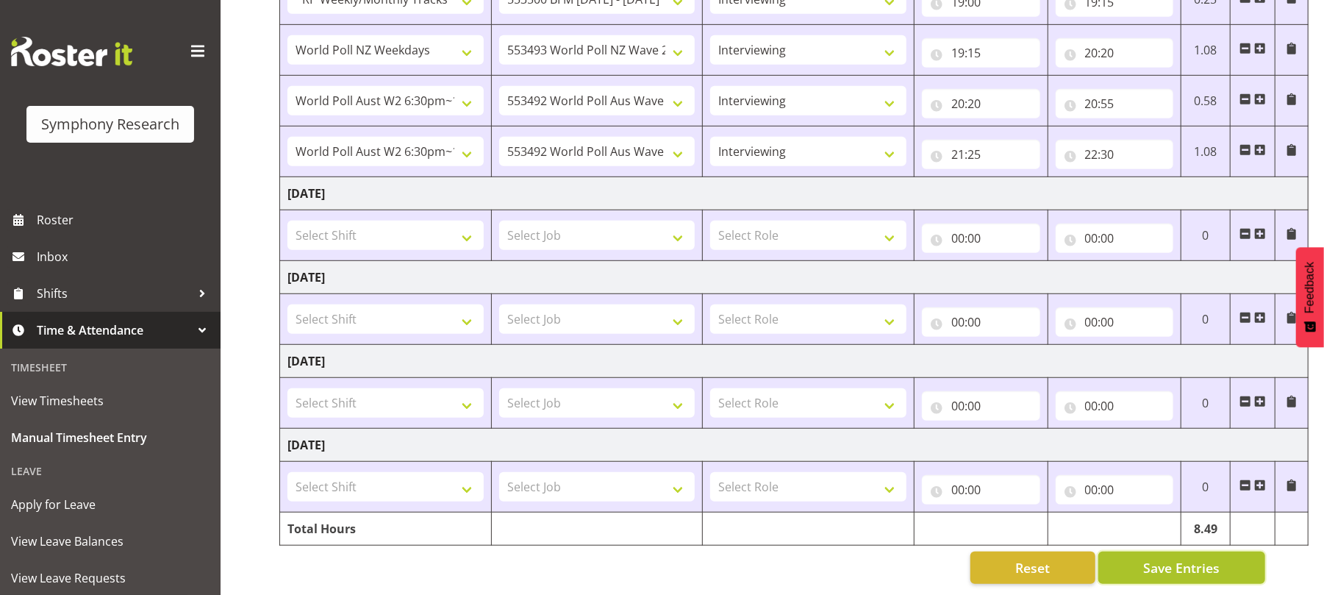
click at [1163, 558] on span "Save Entries" at bounding box center [1181, 567] width 76 height 19
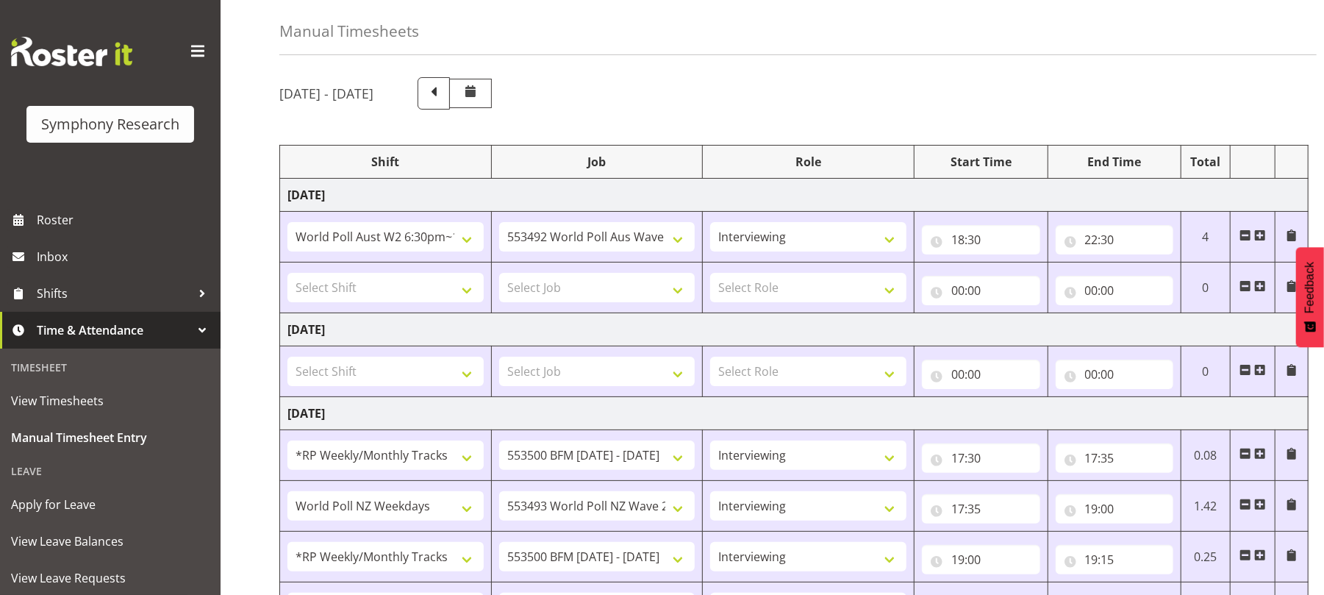
scroll to position [0, 0]
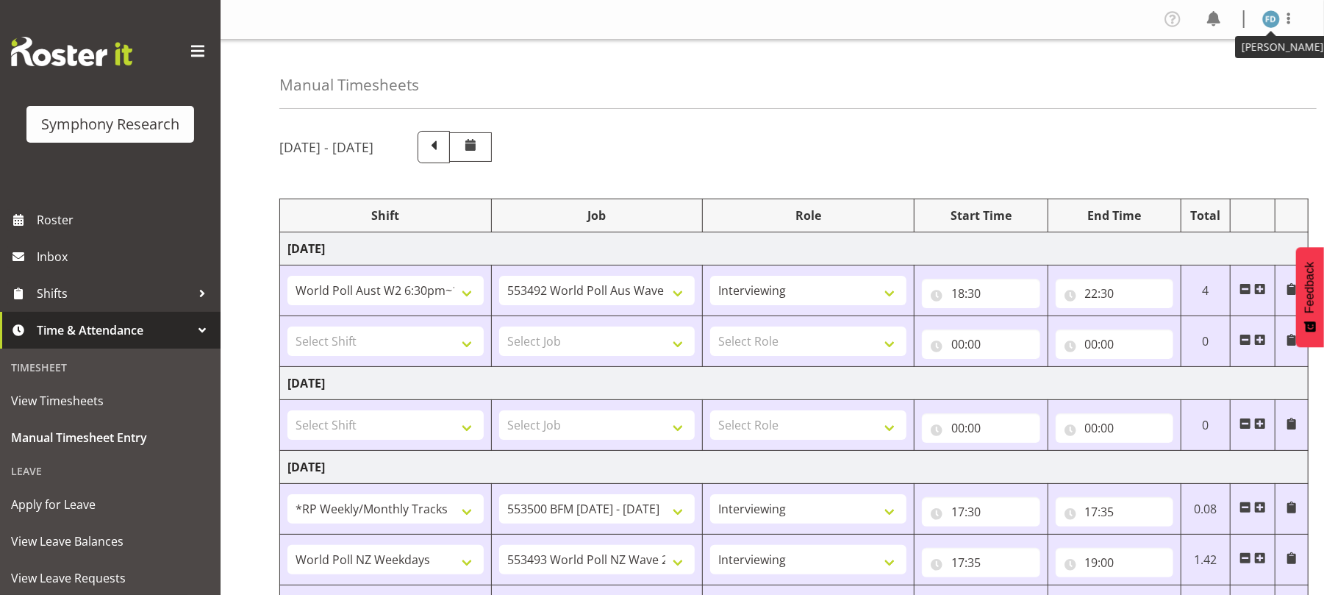
click at [1274, 26] on img at bounding box center [1272, 19] width 18 height 18
click at [1216, 83] on link "Log Out" at bounding box center [1227, 77] width 141 height 26
